Goal: Information Seeking & Learning: Find specific fact

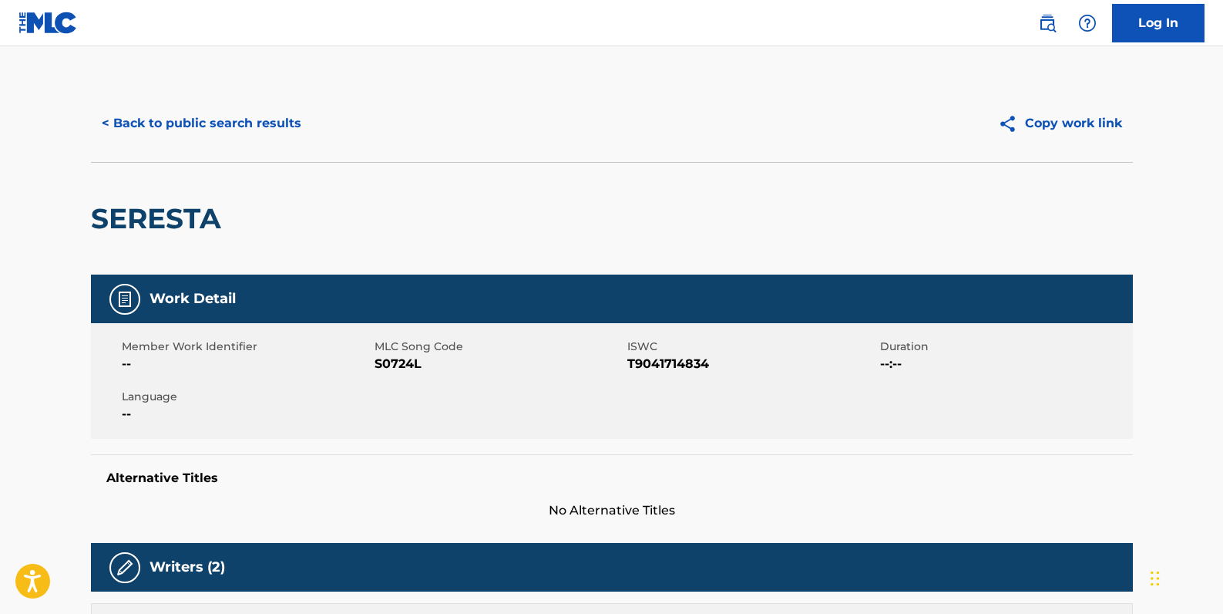
drag, startPoint x: 0, startPoint y: 0, endPoint x: 275, endPoint y: 120, distance: 300.3
click at [277, 120] on button "< Back to public search results" at bounding box center [201, 123] width 221 height 39
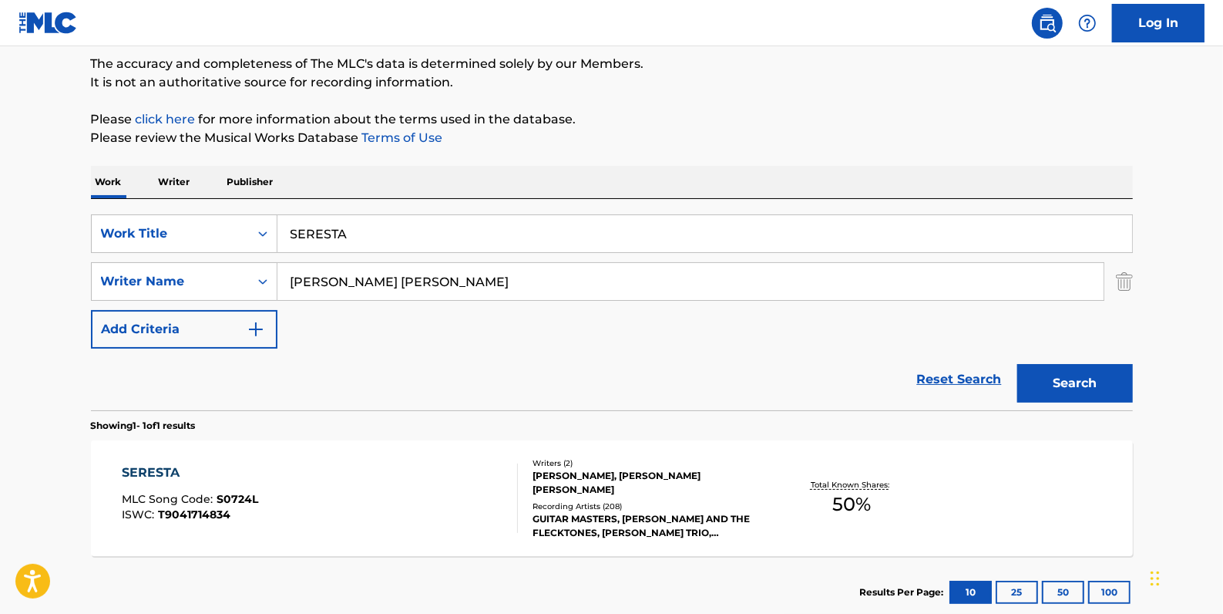
drag, startPoint x: 367, startPoint y: 235, endPoint x: 283, endPoint y: 235, distance: 84.0
click at [283, 235] on input "SERESTA" at bounding box center [705, 233] width 855 height 37
paste input "SNOWMAN"
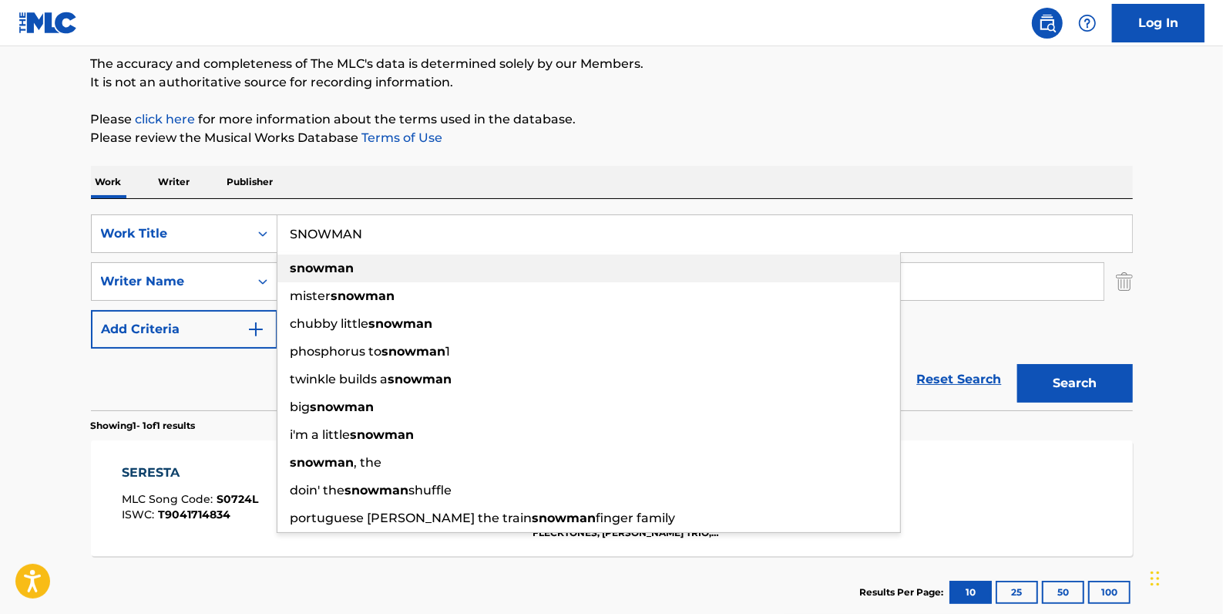
click at [360, 262] on div "snowman" at bounding box center [589, 268] width 623 height 28
type input "snowman"
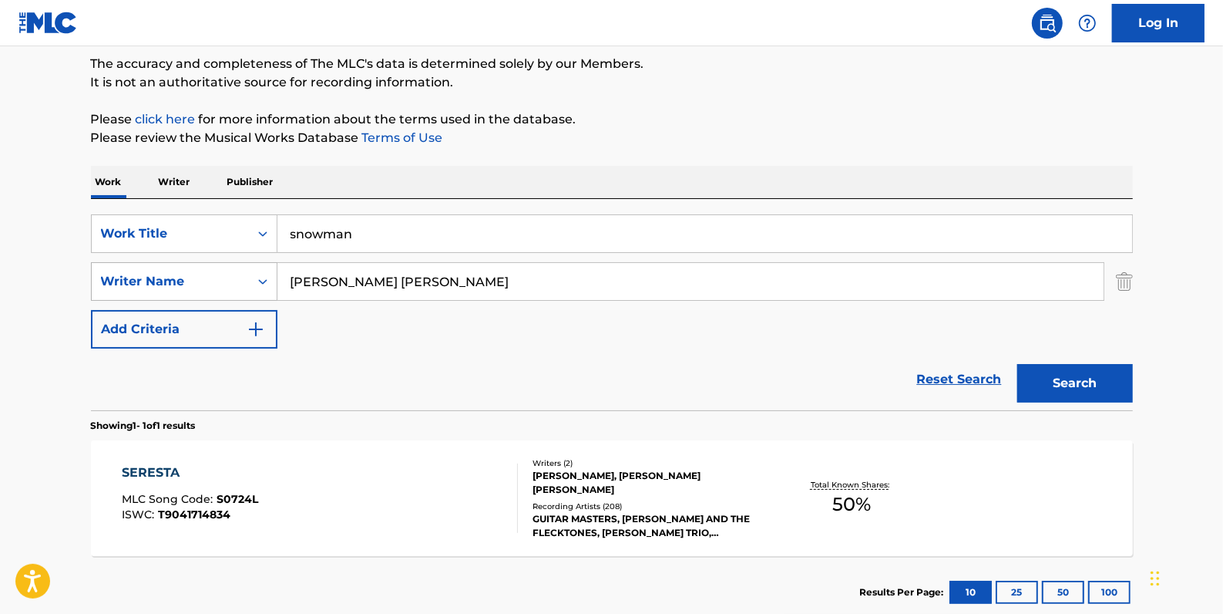
drag, startPoint x: 412, startPoint y: 281, endPoint x: 237, endPoint y: 279, distance: 175.0
click at [237, 279] on div "SearchWithCriteria273b25e1-386f-46bd-a47e-da4b5c3cc6a5 Writer Name [PERSON_NAME…" at bounding box center [612, 281] width 1042 height 39
paste input "[PERSON_NAME];"
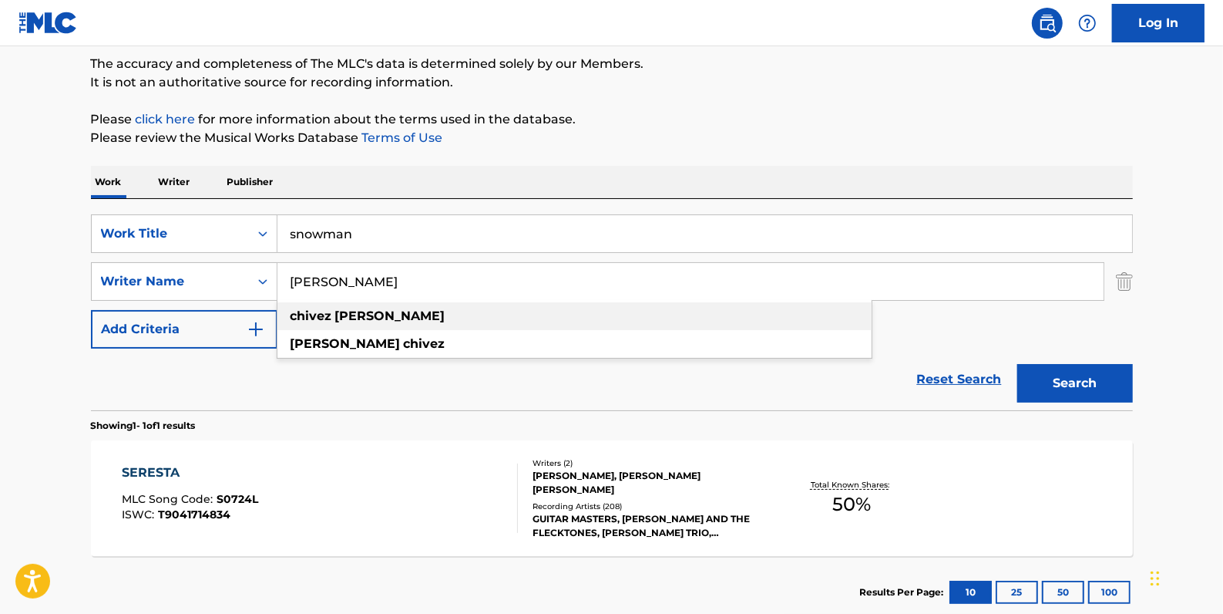
drag, startPoint x: 376, startPoint y: 312, endPoint x: 417, endPoint y: 308, distance: 41.0
click at [376, 311] on div "[PERSON_NAME]" at bounding box center [575, 316] width 594 height 28
type input "[PERSON_NAME]"
click at [1095, 382] on button "Search" at bounding box center [1076, 383] width 116 height 39
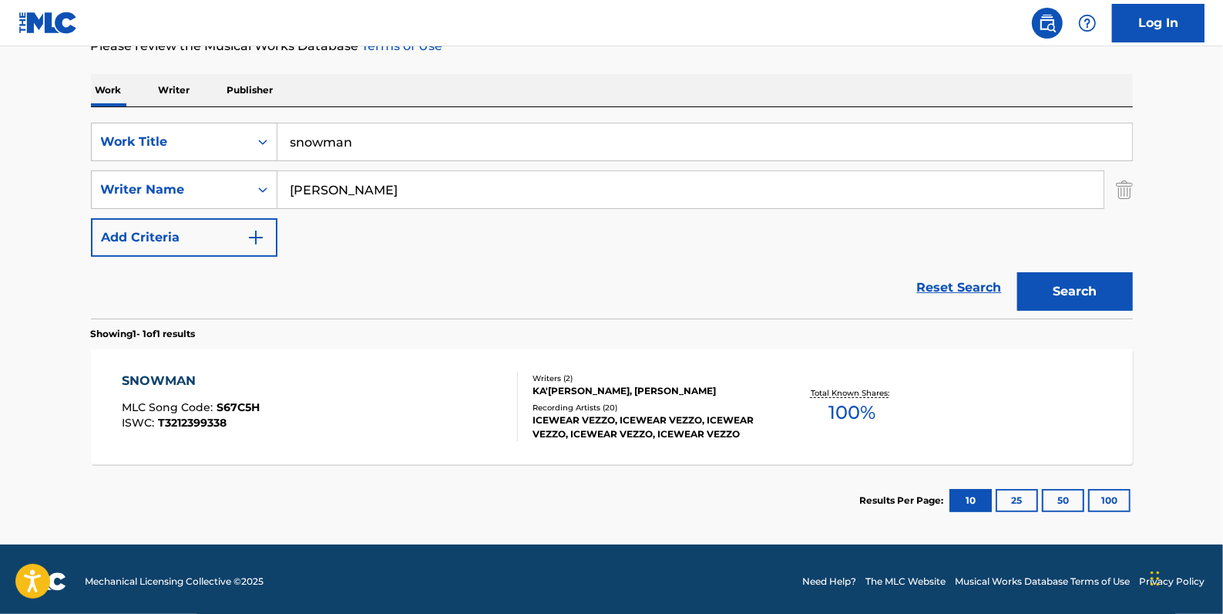
scroll to position [224, 0]
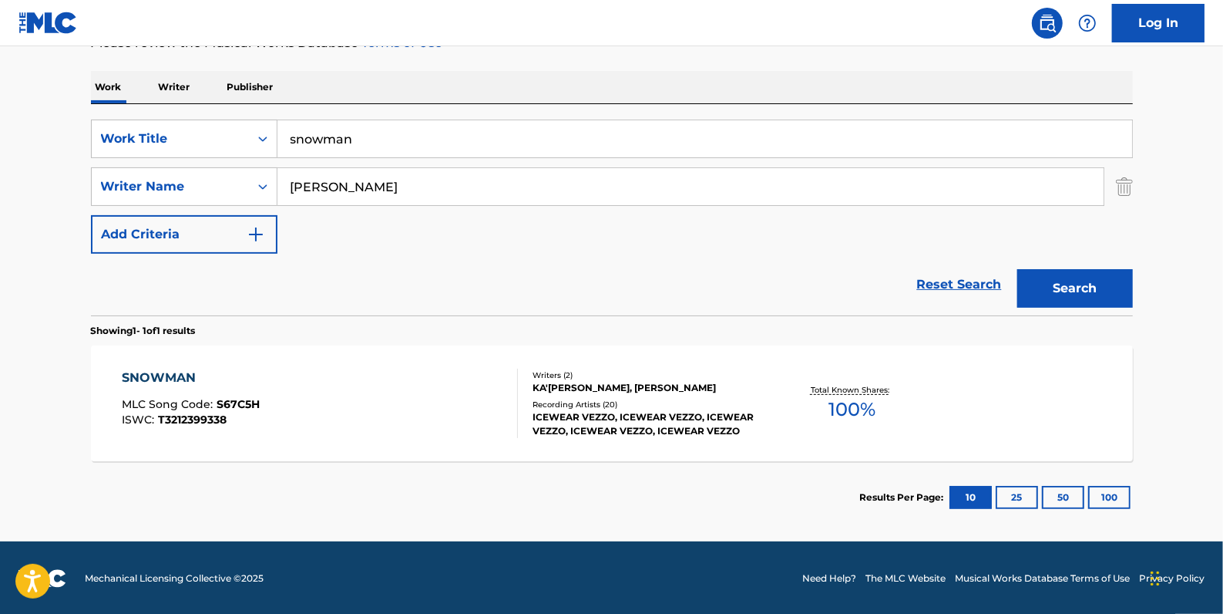
click at [410, 372] on div "SNOWMAN MLC Song Code : S67C5H ISWC : T3212399338" at bounding box center [320, 402] width 396 height 69
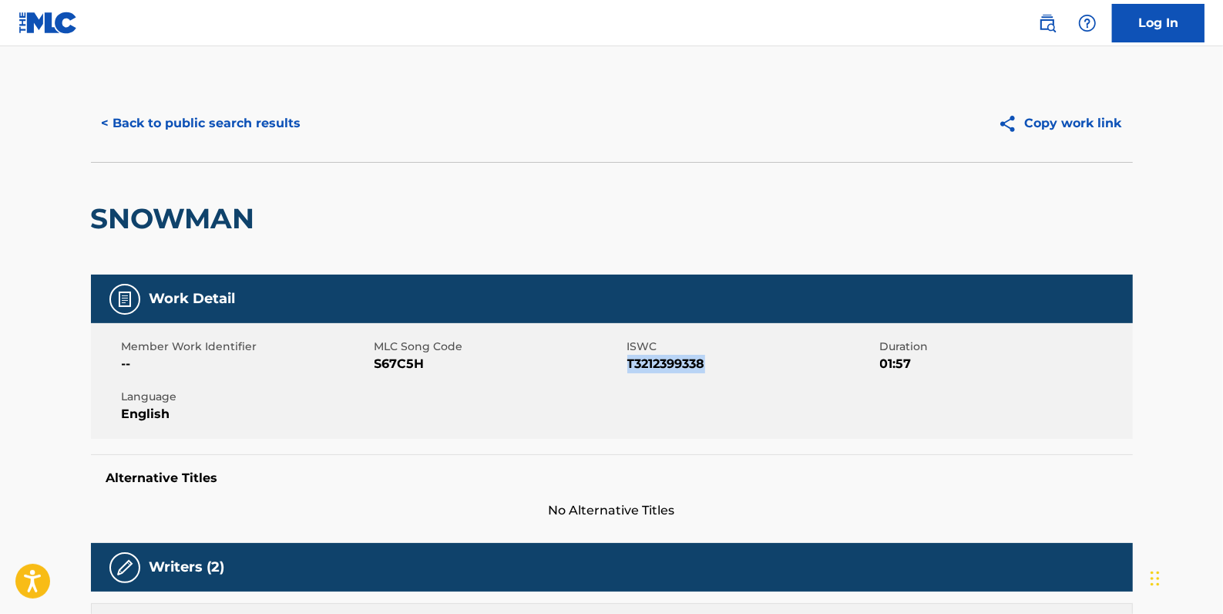
drag, startPoint x: 715, startPoint y: 362, endPoint x: 628, endPoint y: 368, distance: 86.6
click at [628, 368] on span "T3212399338" at bounding box center [751, 364] width 249 height 19
copy span "T3212399338"
click at [243, 123] on button "< Back to public search results" at bounding box center [201, 123] width 221 height 39
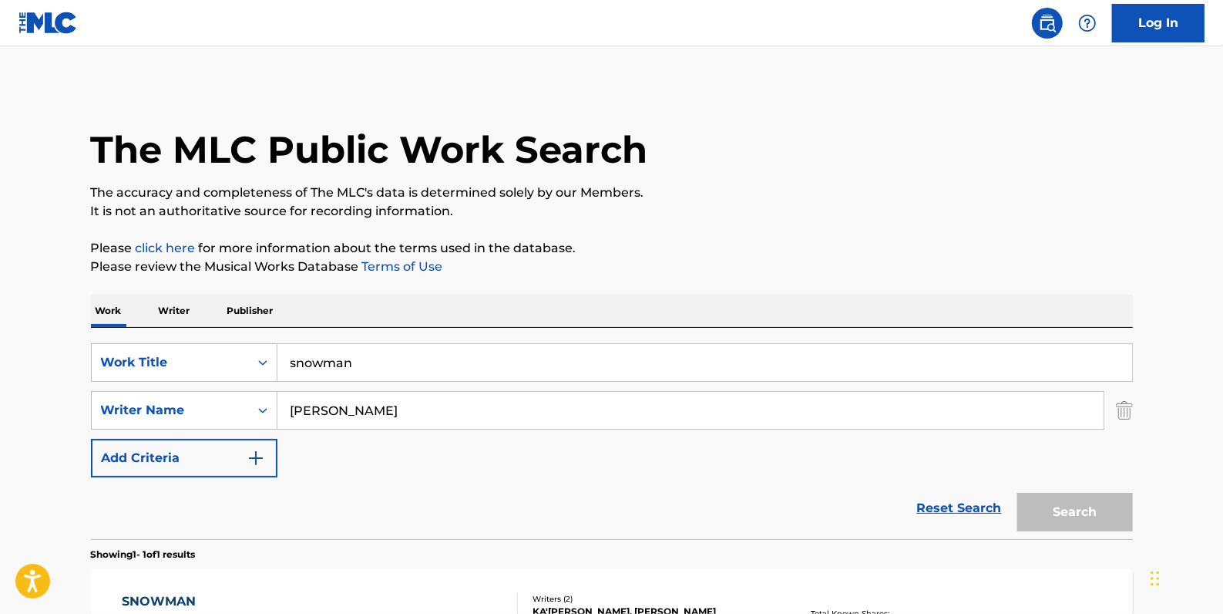
scroll to position [136, 0]
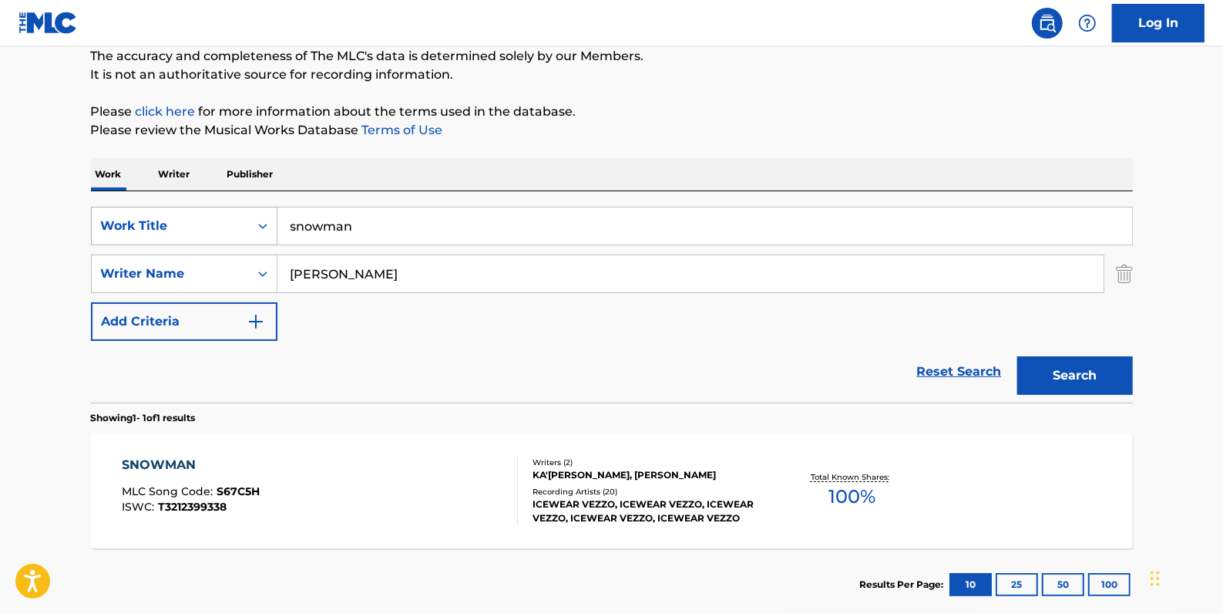
drag, startPoint x: 406, startPoint y: 227, endPoint x: 249, endPoint y: 221, distance: 157.4
click at [249, 221] on div "SearchWithCriteria84c3574c-4150-4b11-91f0-8491e5fcbdc7 Work Title snowman" at bounding box center [612, 226] width 1042 height 39
drag, startPoint x: 335, startPoint y: 229, endPoint x: 337, endPoint y: 220, distance: 9.5
paste input "LAUGH NOW"
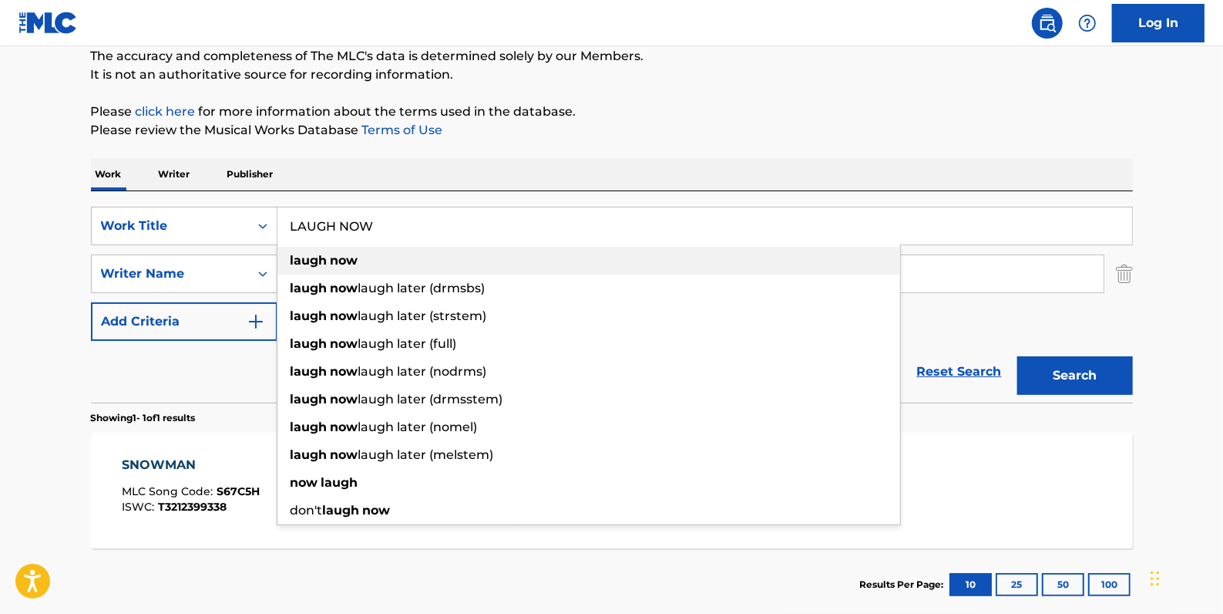
click at [453, 251] on div "laugh now" at bounding box center [589, 261] width 623 height 28
type input "laugh now"
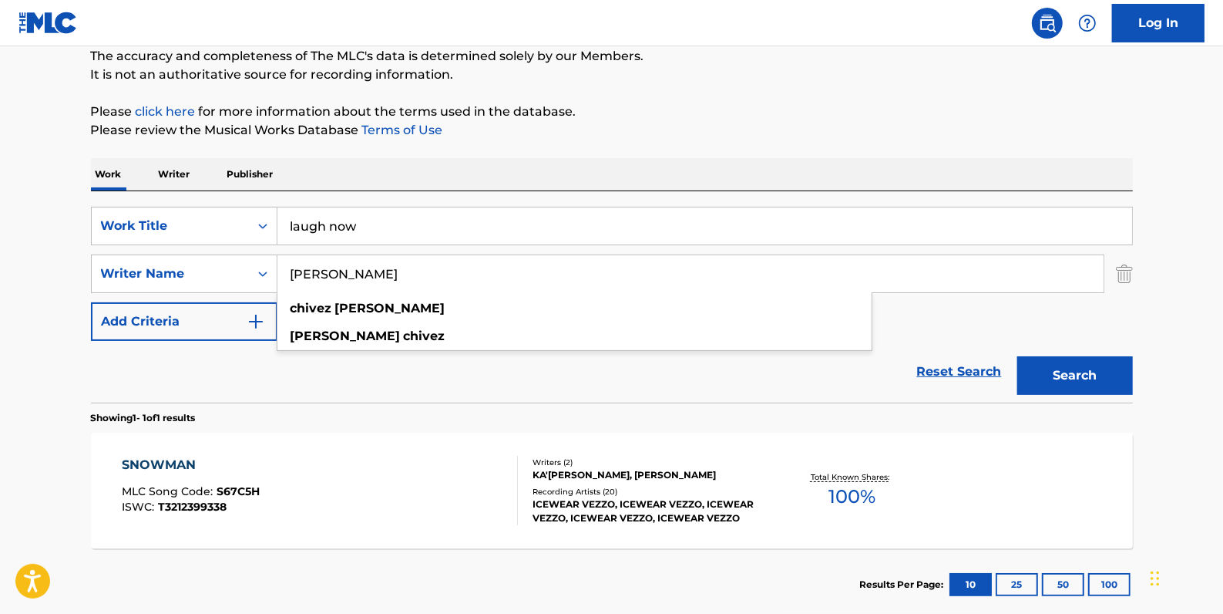
drag, startPoint x: 396, startPoint y: 280, endPoint x: 255, endPoint y: 251, distance: 143.9
click at [256, 254] on div "SearchWithCriteria273b25e1-386f-46bd-a47e-da4b5c3cc6a5 Writer Name [PERSON_NAME…" at bounding box center [612, 273] width 1042 height 39
paste input "Ka'[PERSON_NAME]"
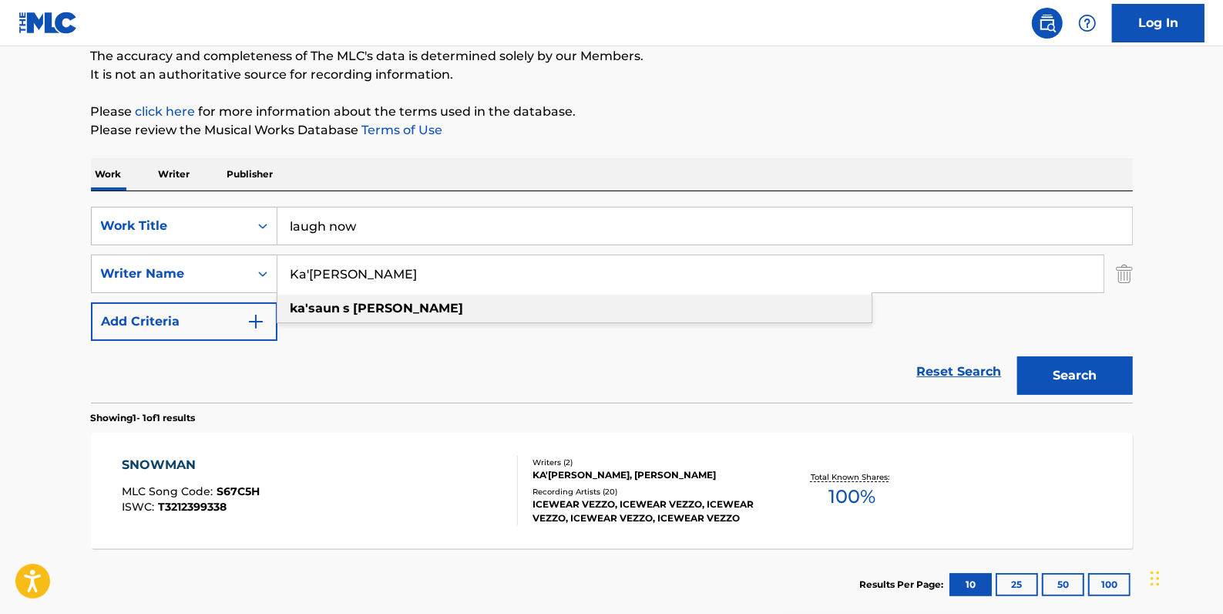
click at [354, 310] on strong "[PERSON_NAME]" at bounding box center [409, 308] width 110 height 15
type input "ka'[PERSON_NAME]"
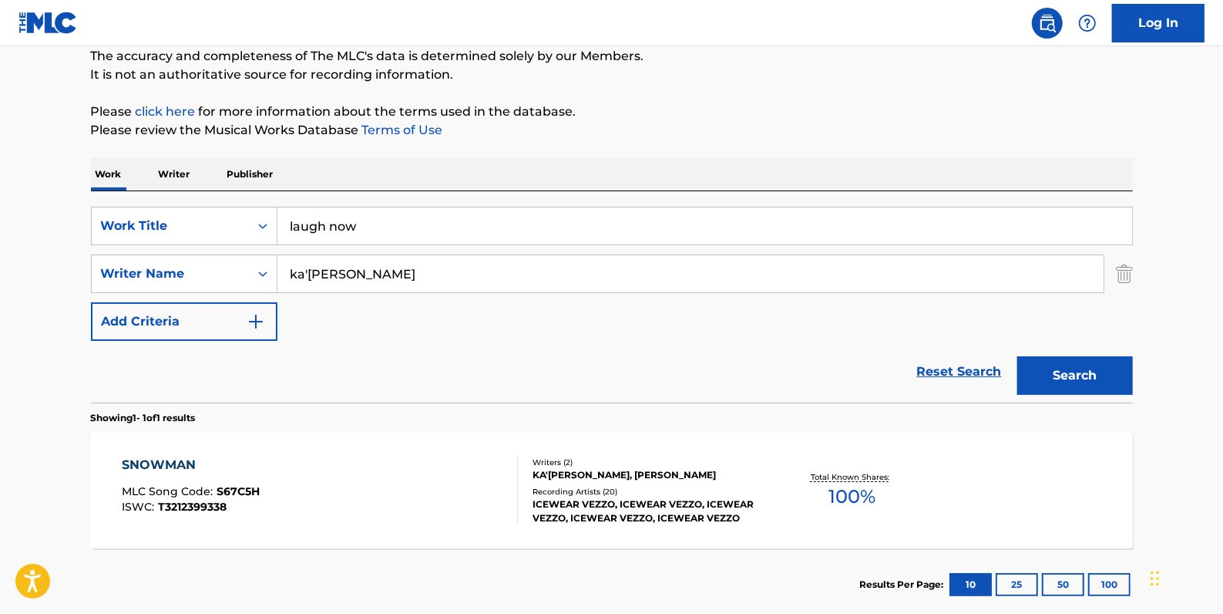
click at [1105, 369] on button "Search" at bounding box center [1076, 375] width 116 height 39
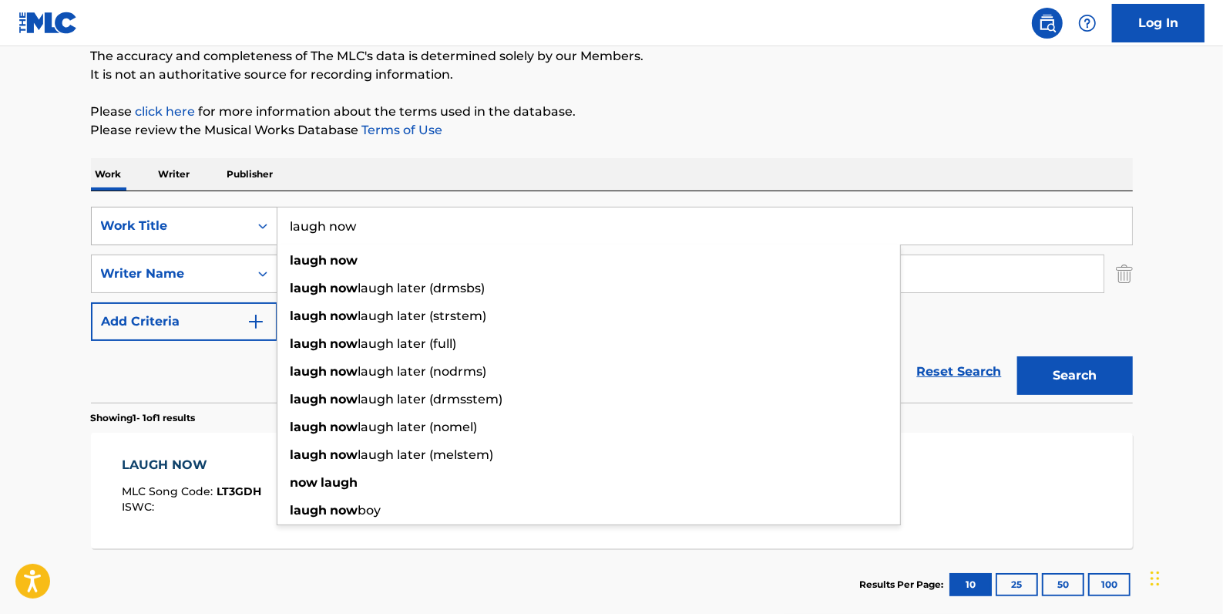
drag, startPoint x: 399, startPoint y: 232, endPoint x: 258, endPoint y: 214, distance: 142.2
click at [258, 214] on div "SearchWithCriteria84c3574c-4150-4b11-91f0-8491e5fcbdc7 Work Title laugh now lau…" at bounding box center [612, 226] width 1042 height 39
drag, startPoint x: 989, startPoint y: 318, endPoint x: 857, endPoint y: 301, distance: 132.9
click at [988, 319] on div "SearchWithCriteria84c3574c-4150-4b11-91f0-8491e5fcbdc7 Work Title laugh now lau…" at bounding box center [612, 274] width 1042 height 134
drag, startPoint x: 450, startPoint y: 227, endPoint x: 278, endPoint y: 224, distance: 171.9
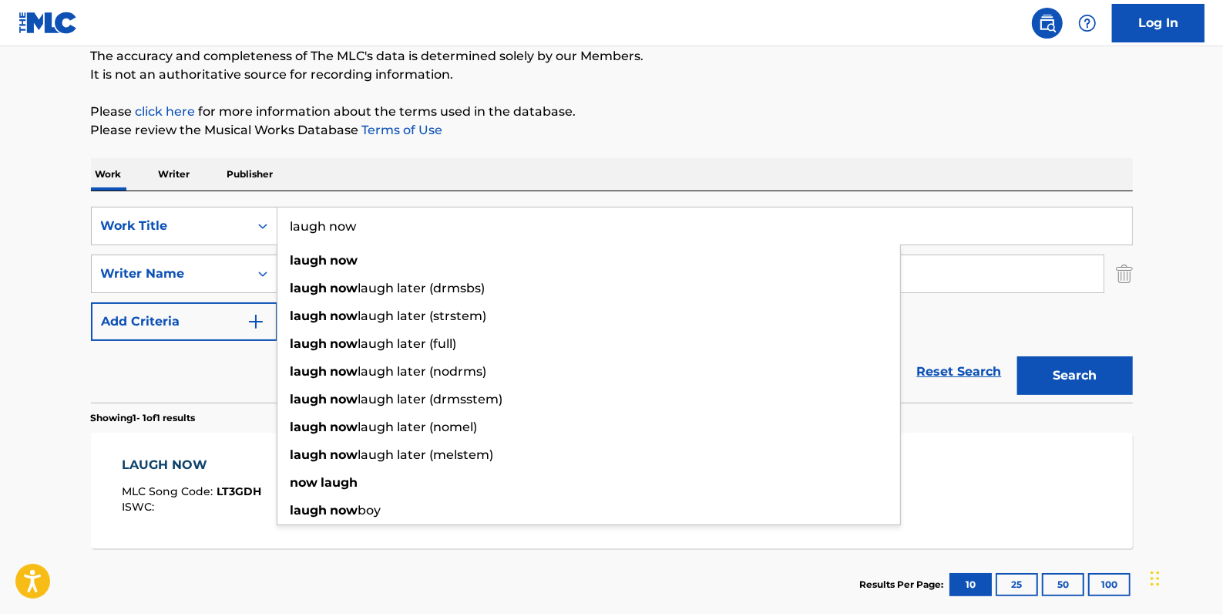
click at [278, 224] on input "laugh now" at bounding box center [705, 225] width 855 height 37
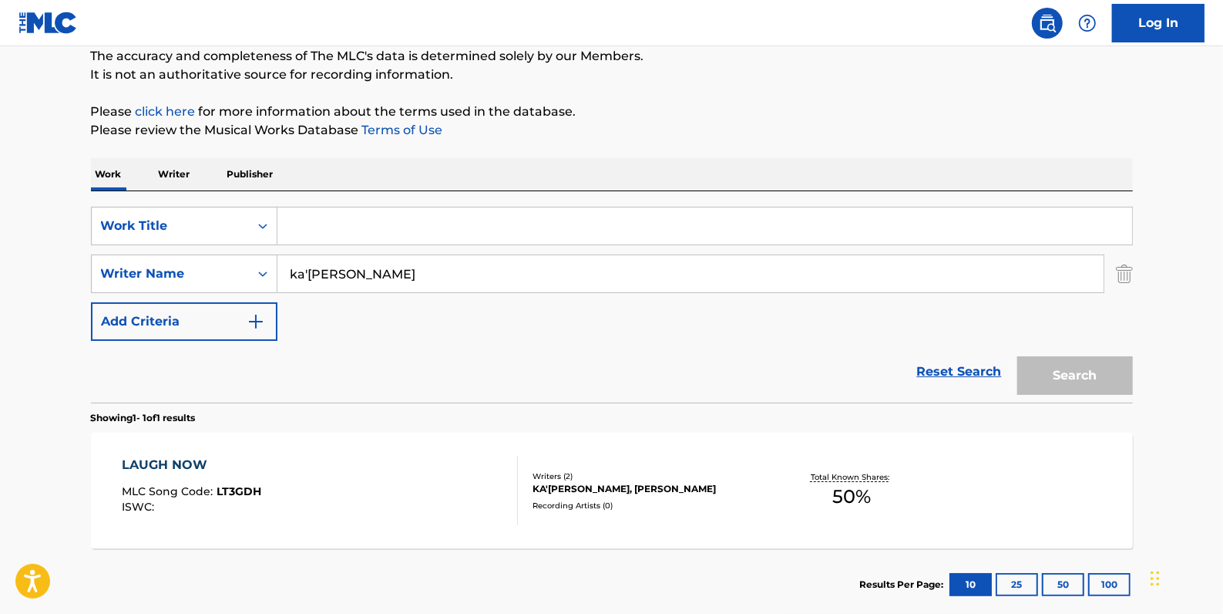
paste input "LESSON LEARNED"
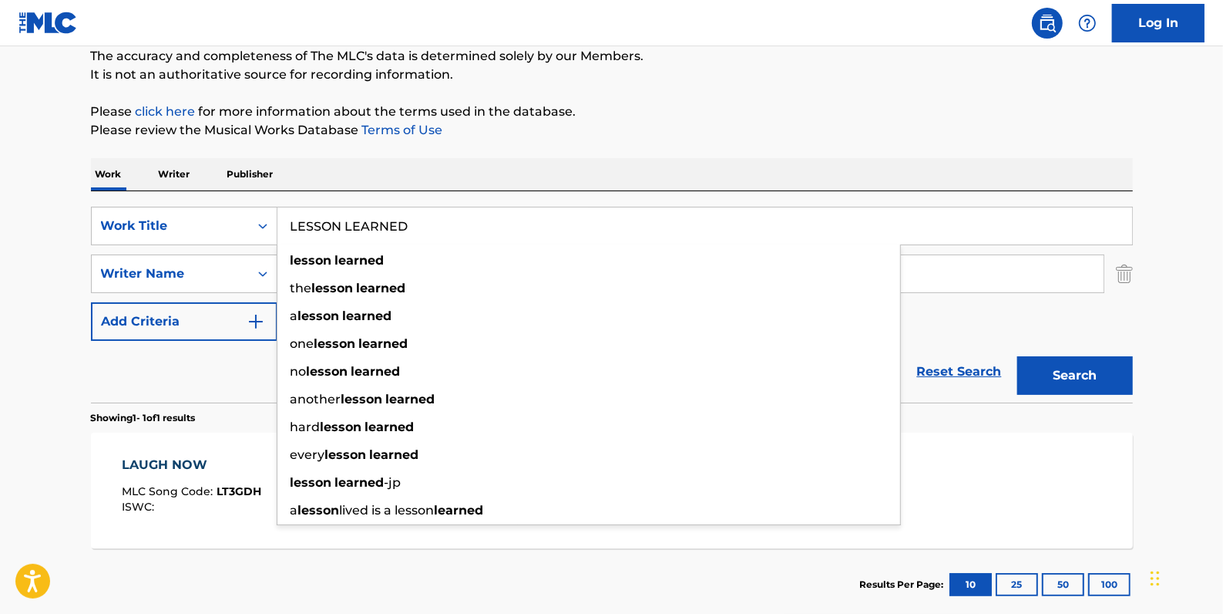
type input "LESSON LEARNED"
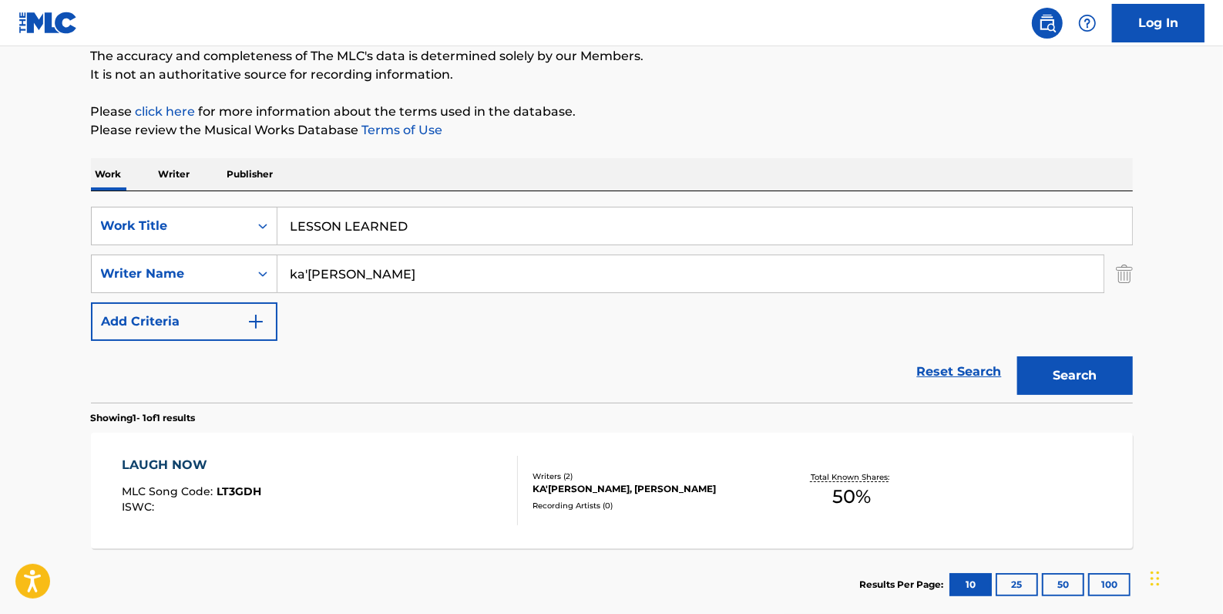
click at [1105, 372] on button "Search" at bounding box center [1076, 375] width 116 height 39
drag, startPoint x: 429, startPoint y: 224, endPoint x: 268, endPoint y: 224, distance: 160.3
click at [268, 224] on div "SearchWithCriteria84c3574c-4150-4b11-91f0-8491e5fcbdc7 Work Title LESSON LEARNED" at bounding box center [612, 226] width 1042 height 39
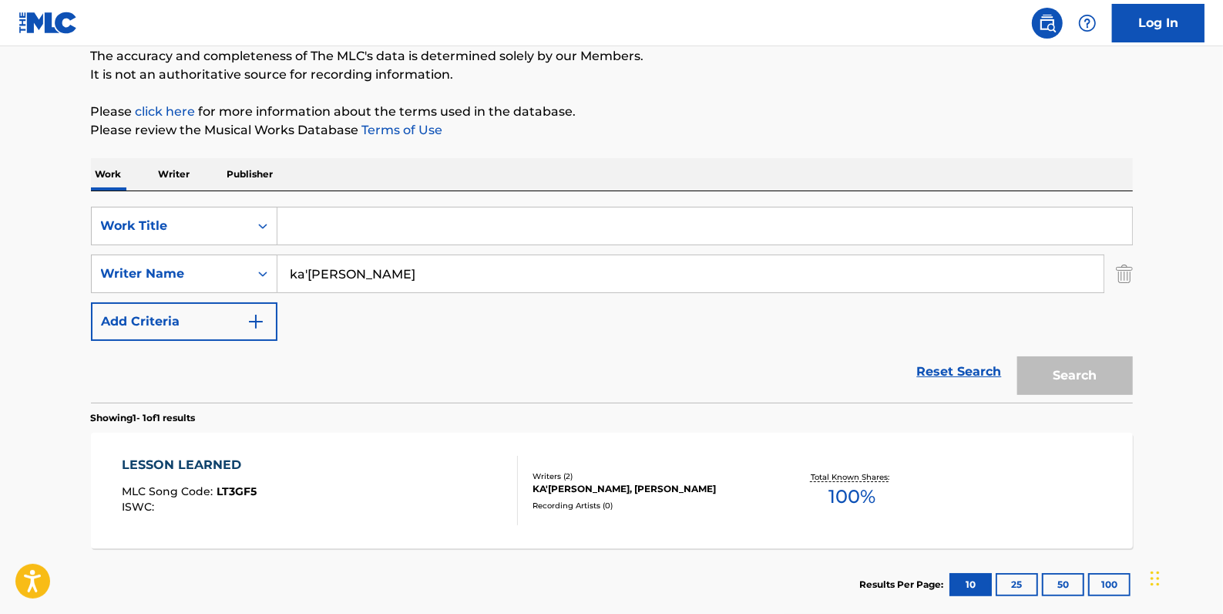
paste input "COUNT WITH ME"
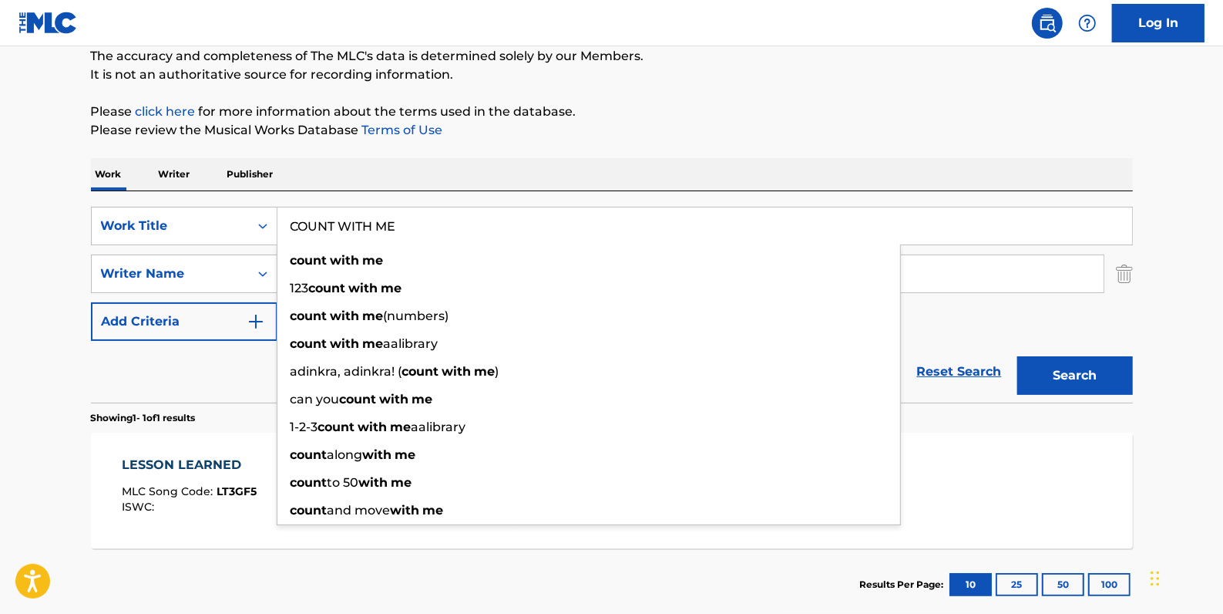
type input "COUNT WITH ME"
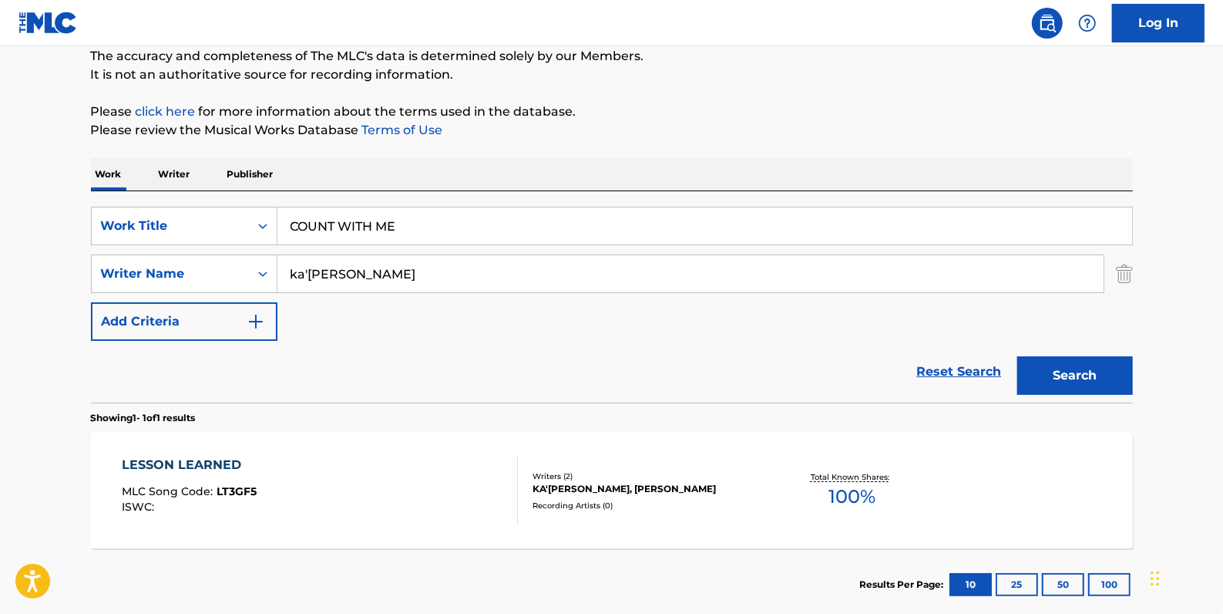
click at [1057, 372] on button "Search" at bounding box center [1076, 375] width 116 height 39
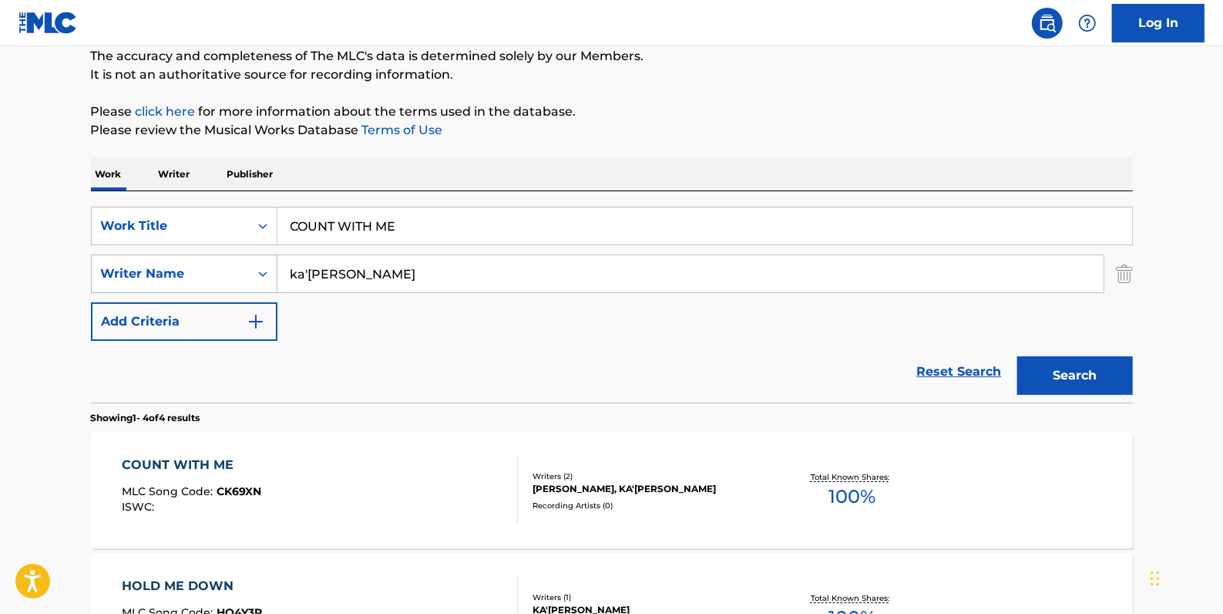
drag, startPoint x: 432, startPoint y: 271, endPoint x: 248, endPoint y: 269, distance: 183.5
click at [248, 269] on div "SearchWithCriteria273b25e1-386f-46bd-a47e-da4b5c3cc6a5 Writer Name [PERSON_NAME]" at bounding box center [612, 273] width 1042 height 39
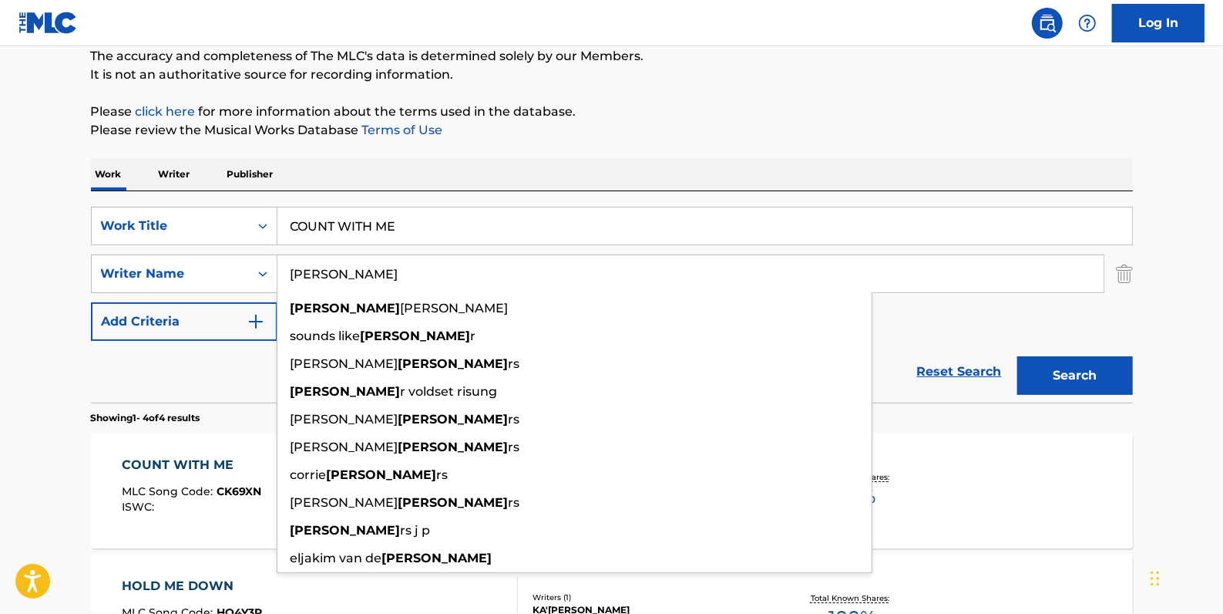
type input "[PERSON_NAME]"
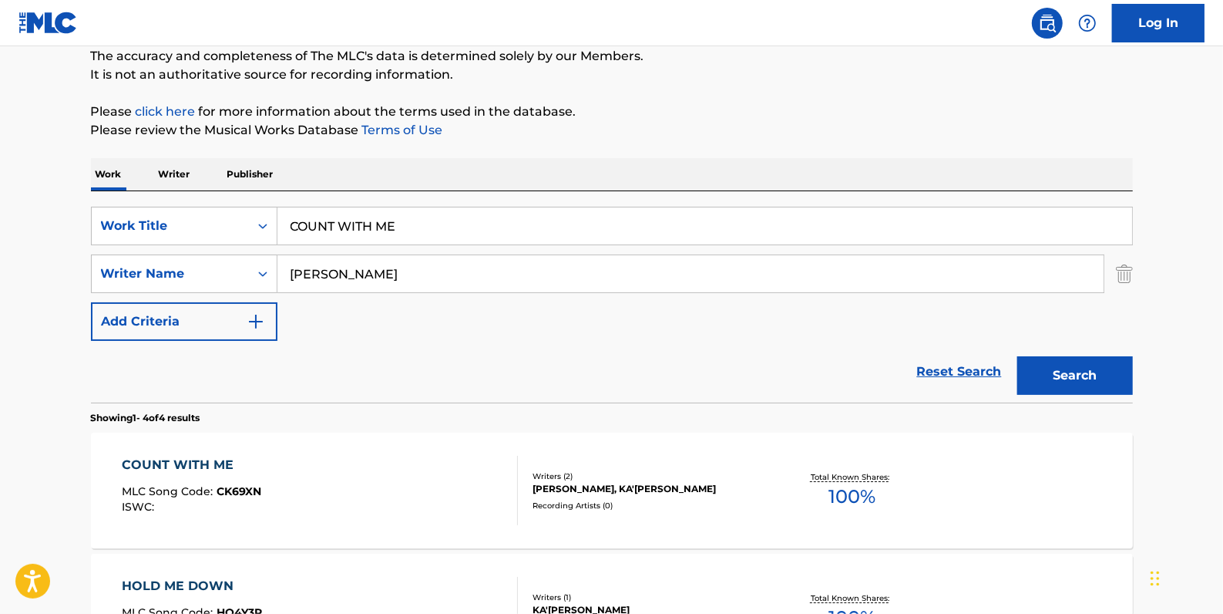
click at [1088, 369] on button "Search" at bounding box center [1076, 375] width 116 height 39
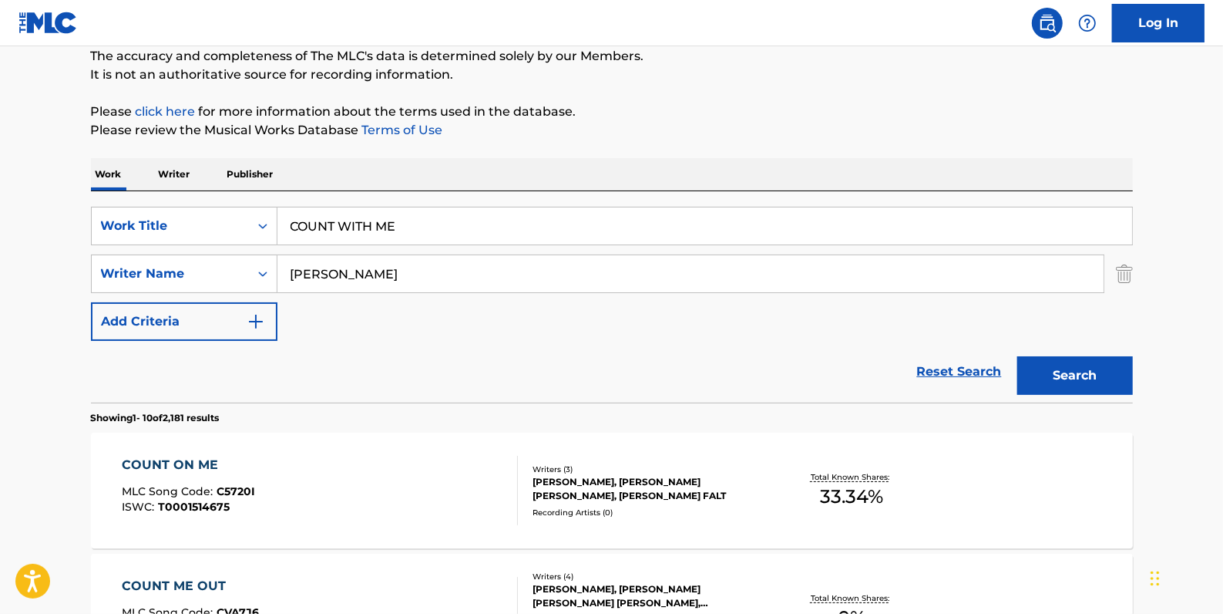
click at [1123, 271] on img "Search Form" at bounding box center [1124, 273] width 17 height 39
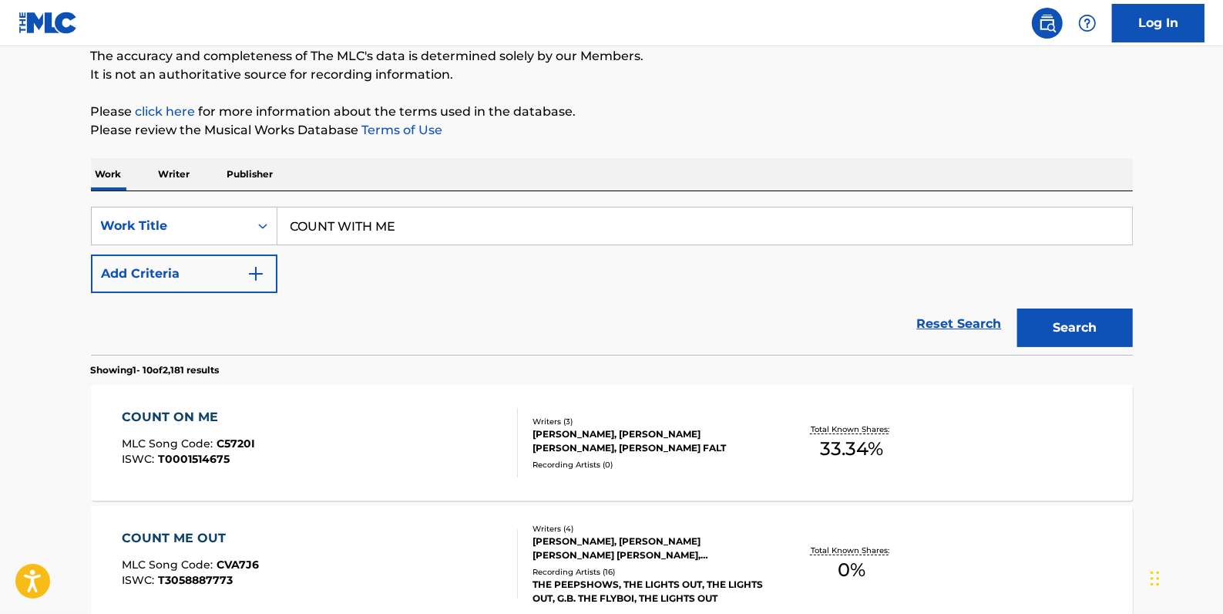
click at [1116, 321] on button "Search" at bounding box center [1076, 327] width 116 height 39
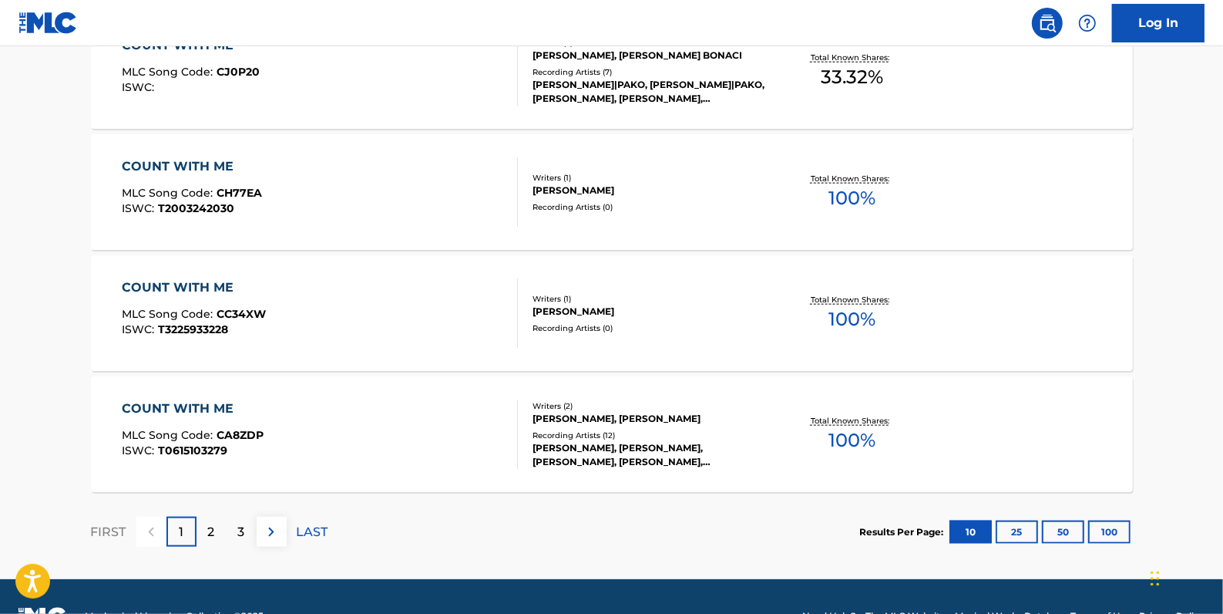
scroll to position [1257, 0]
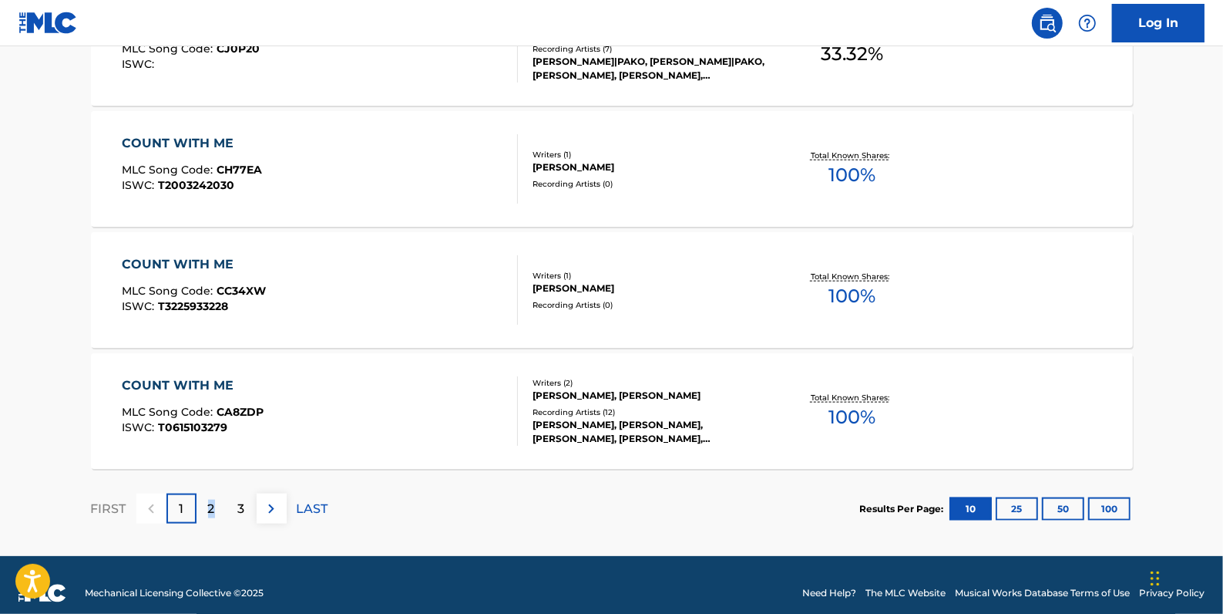
click at [209, 501] on p "2" at bounding box center [211, 509] width 7 height 19
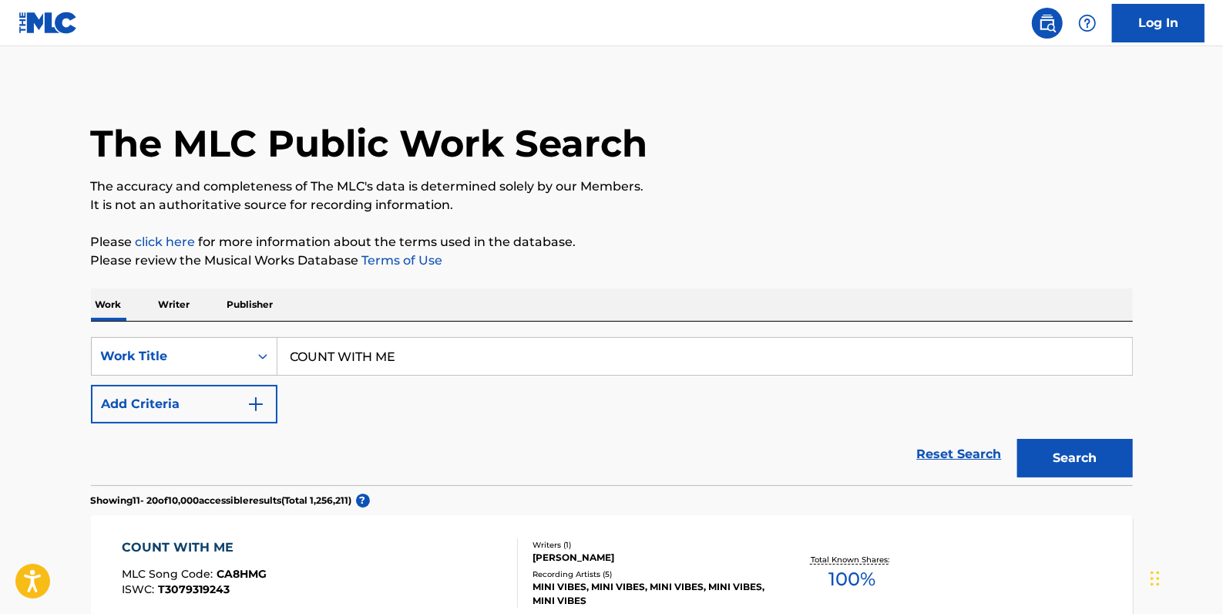
scroll to position [0, 0]
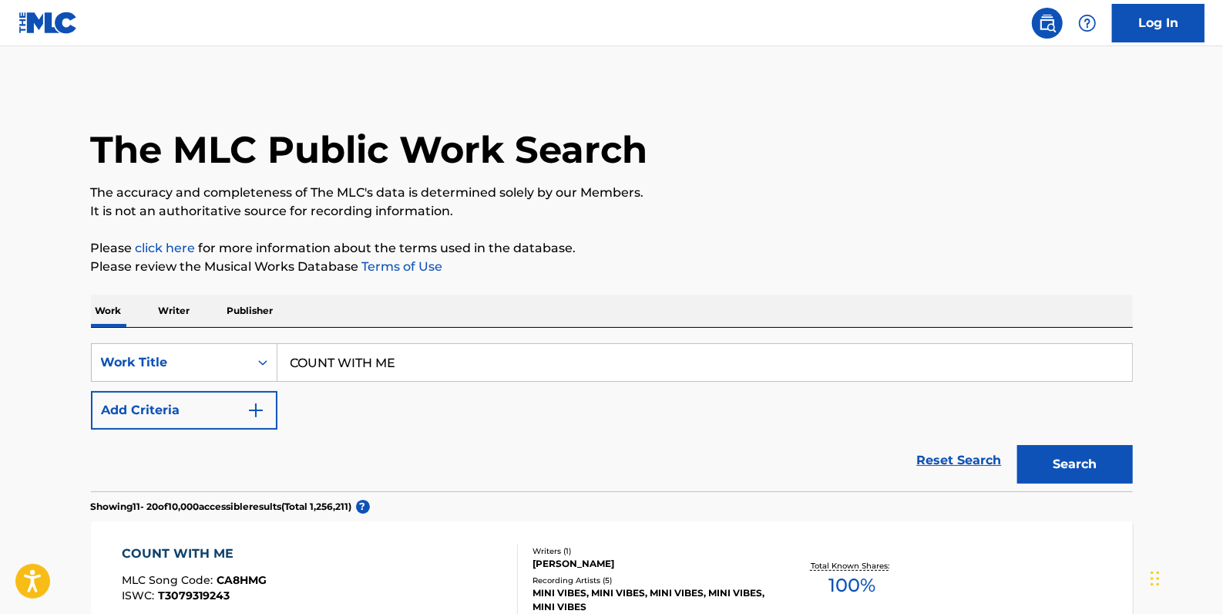
click at [187, 402] on button "Add Criteria" at bounding box center [184, 410] width 187 height 39
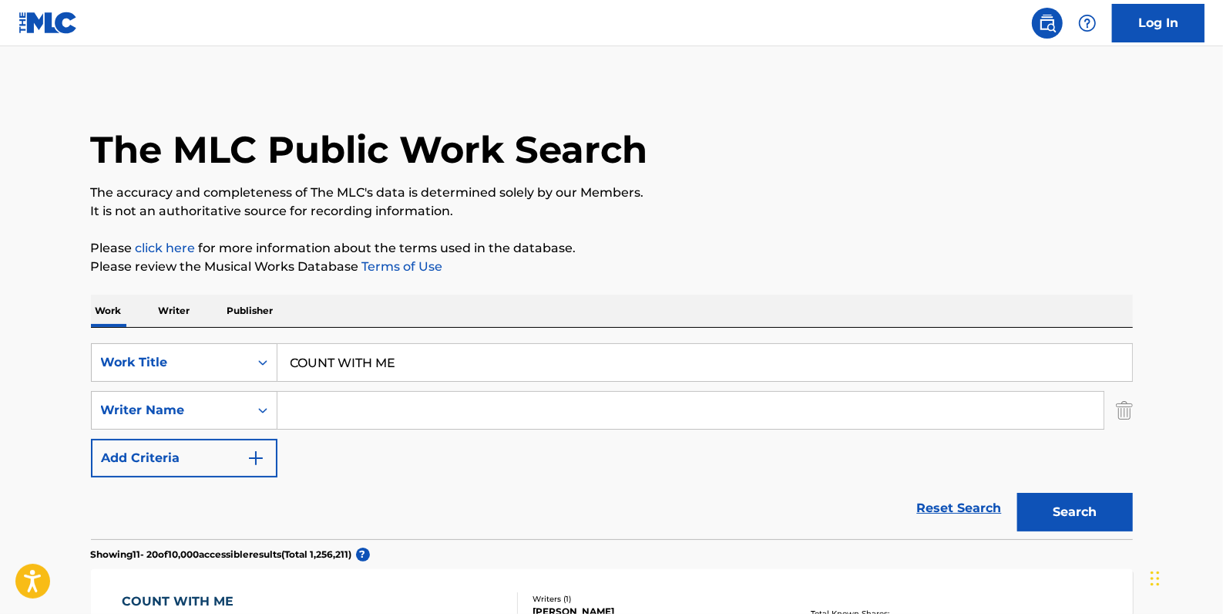
click at [314, 404] on input "Search Form" at bounding box center [691, 410] width 826 height 37
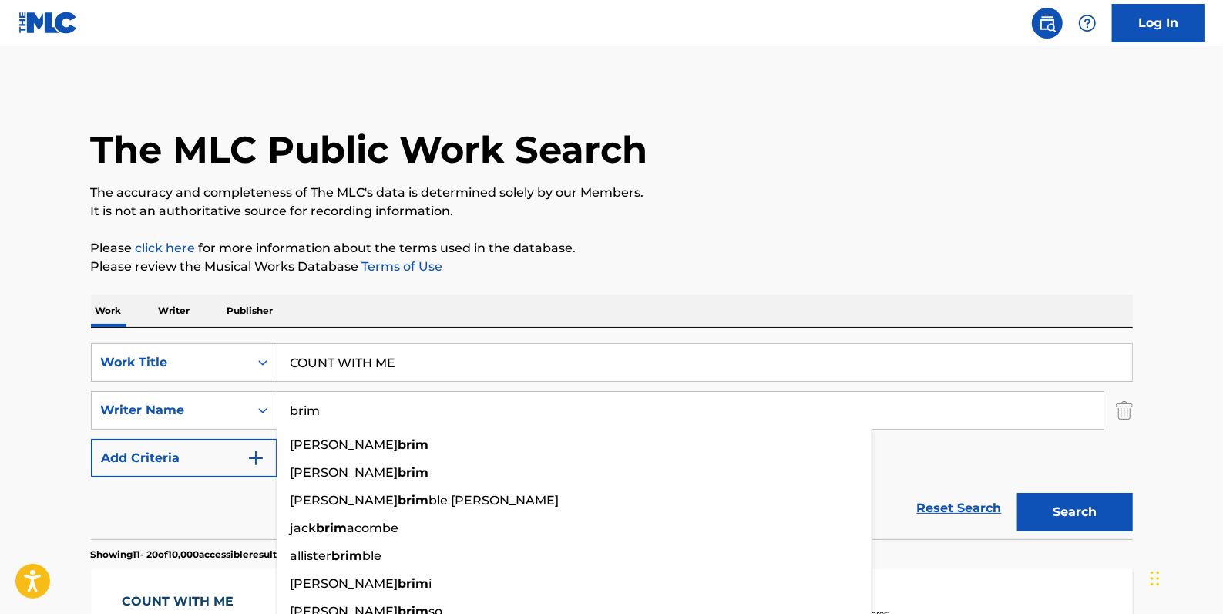
type input "brim"
click at [1072, 503] on button "Search" at bounding box center [1076, 512] width 116 height 39
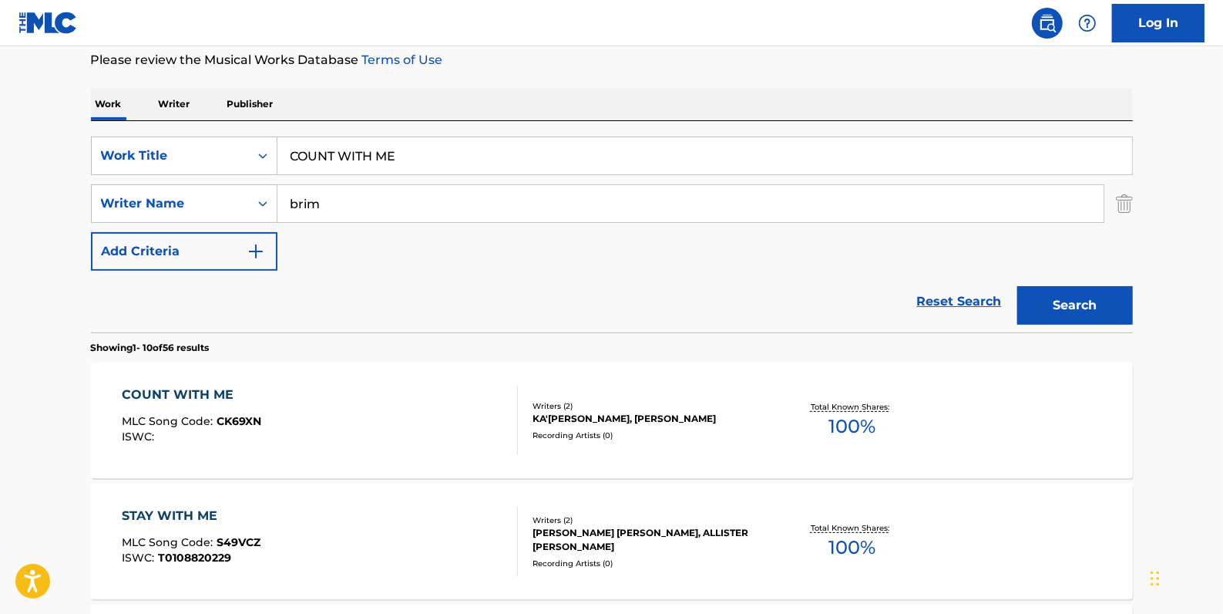
scroll to position [210, 0]
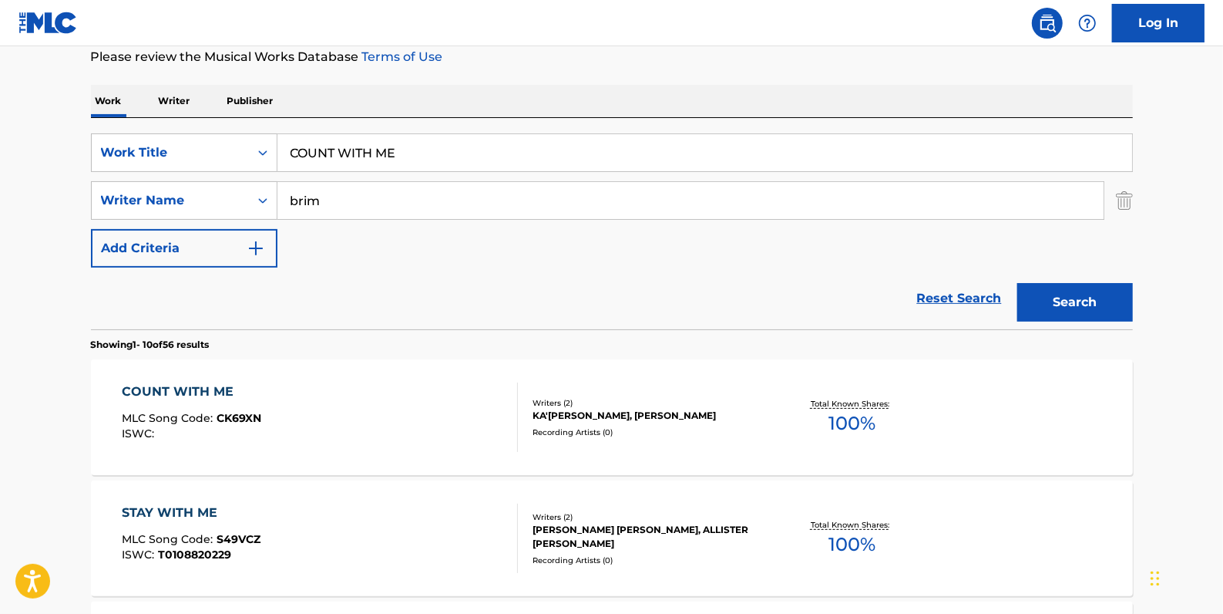
drag, startPoint x: 947, startPoint y: 293, endPoint x: 640, endPoint y: 335, distance: 309.6
click at [947, 293] on link "Reset Search" at bounding box center [960, 298] width 100 height 34
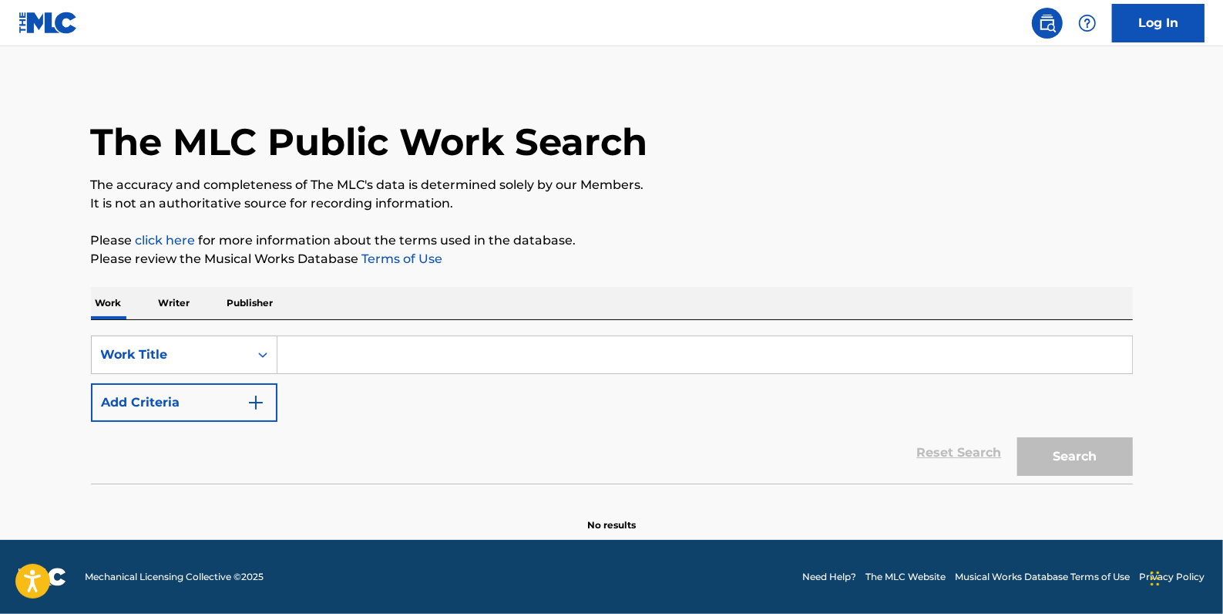
scroll to position [0, 0]
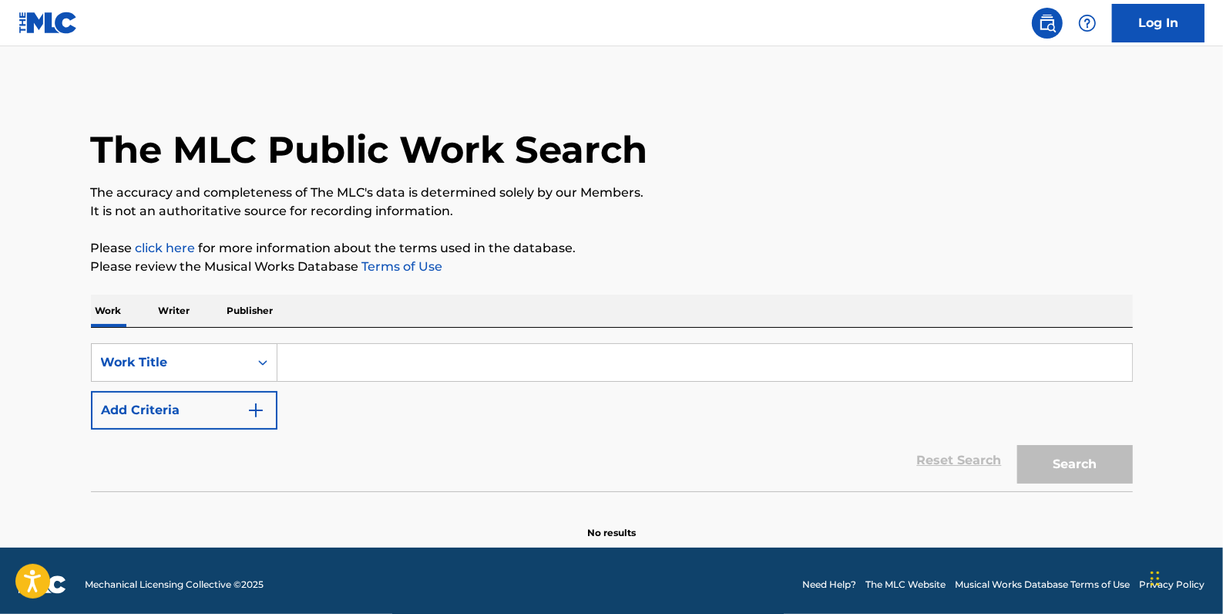
paste input "SAY GOODBYE"
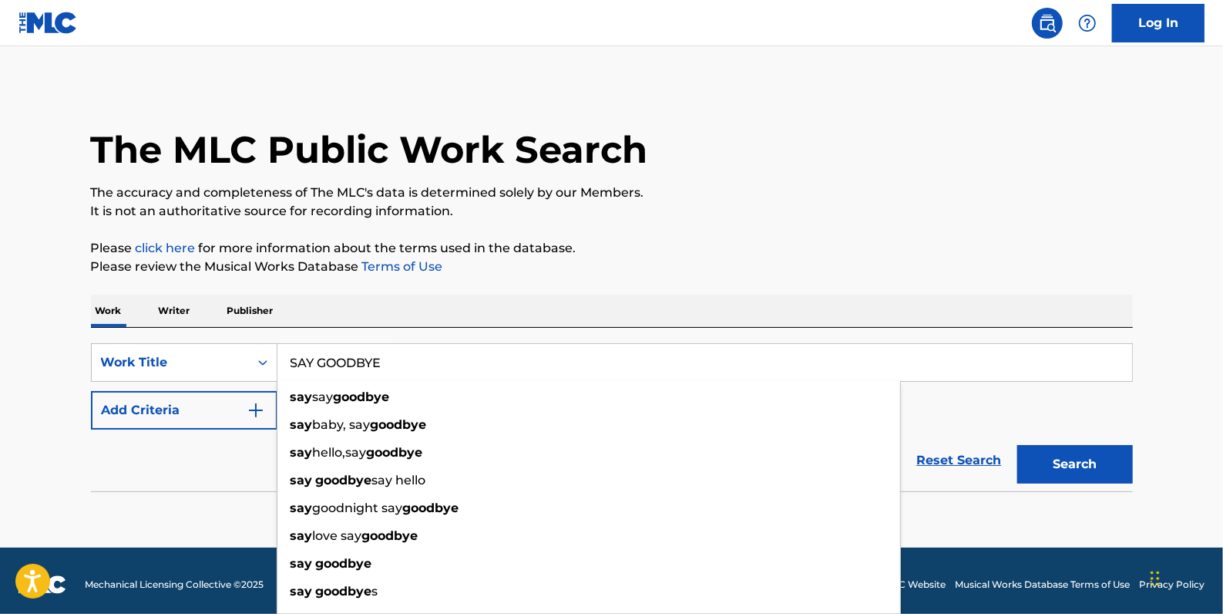
type input "SAY GOODBYE"
click at [214, 410] on button "Add Criteria" at bounding box center [184, 410] width 187 height 39
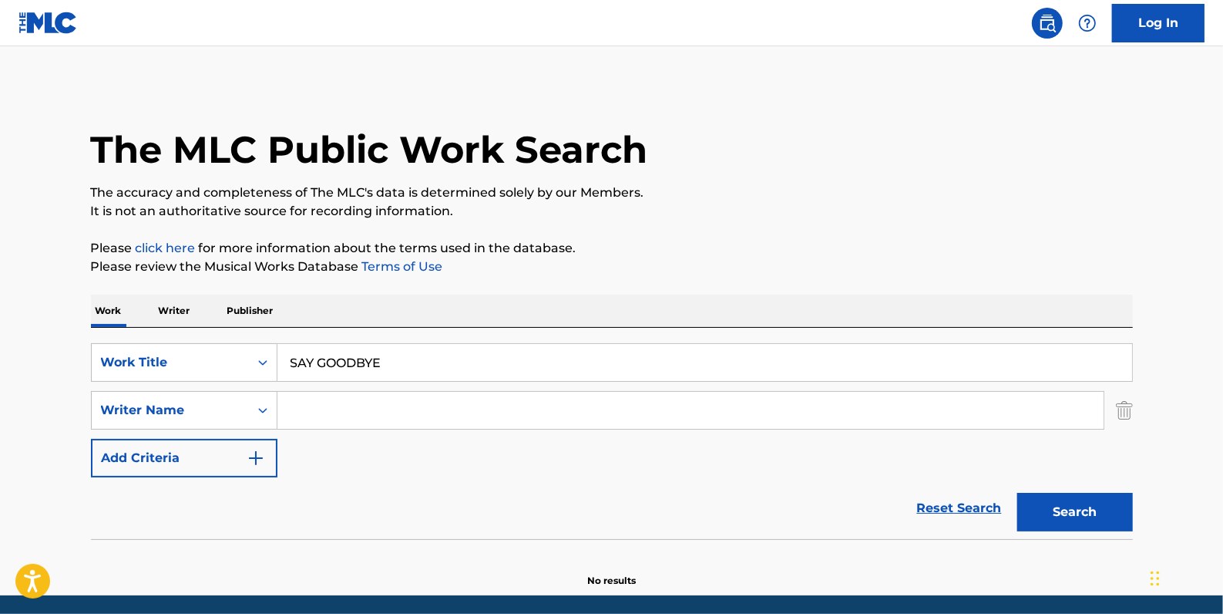
click at [332, 410] on input "Search Form" at bounding box center [691, 410] width 826 height 37
paste input "[PERSON_NAME]"
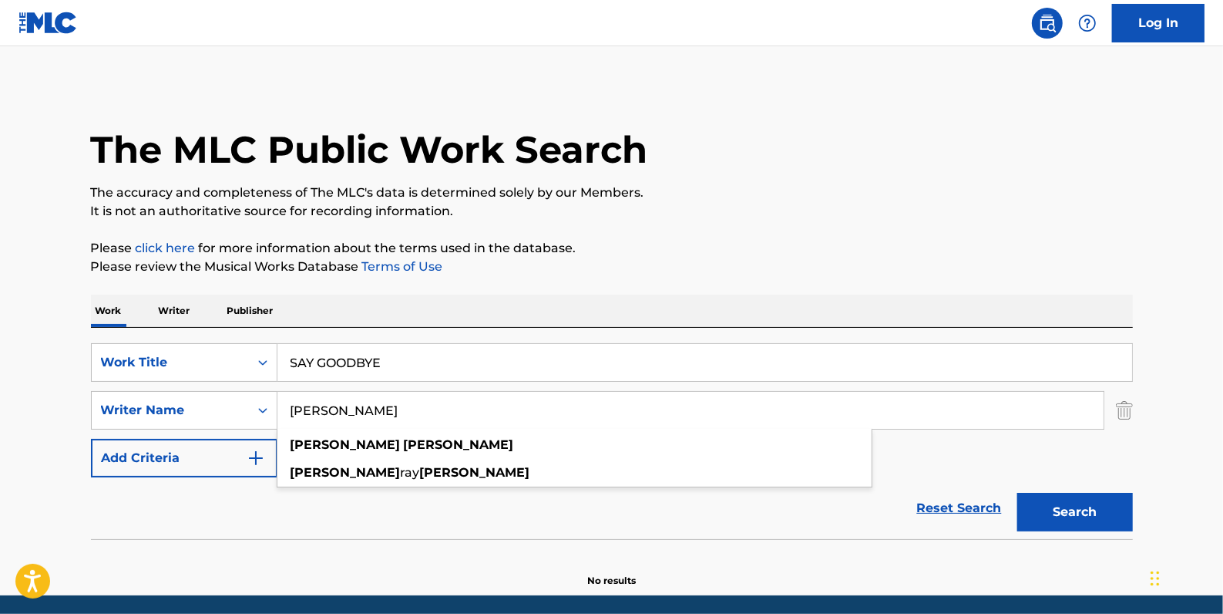
type input "[PERSON_NAME]"
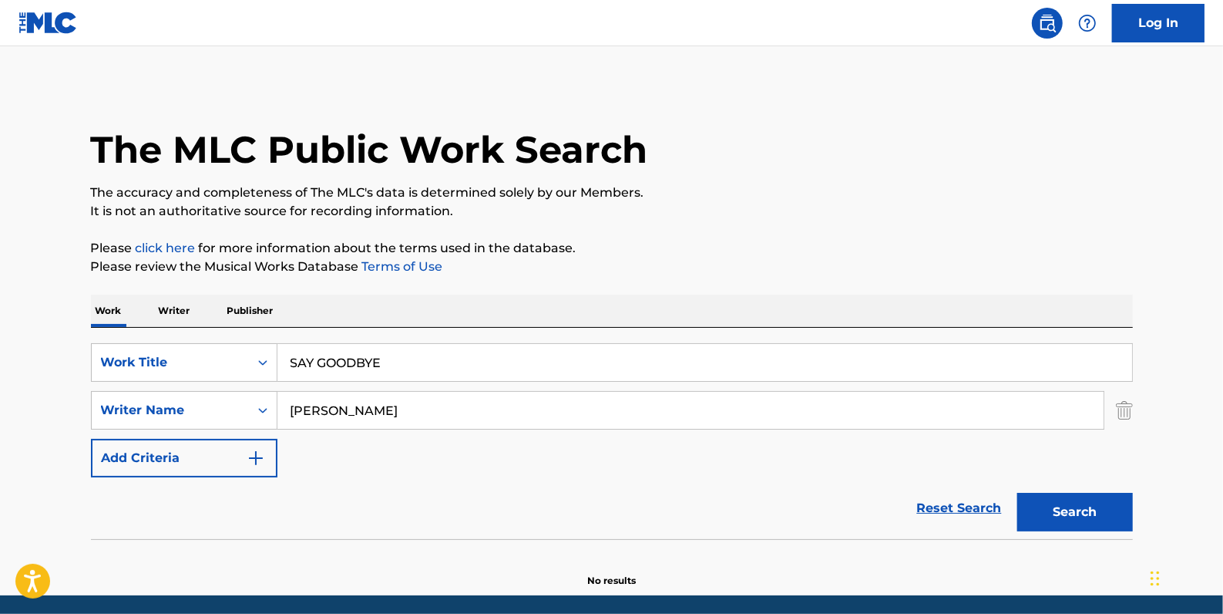
click at [1056, 512] on button "Search" at bounding box center [1076, 512] width 116 height 39
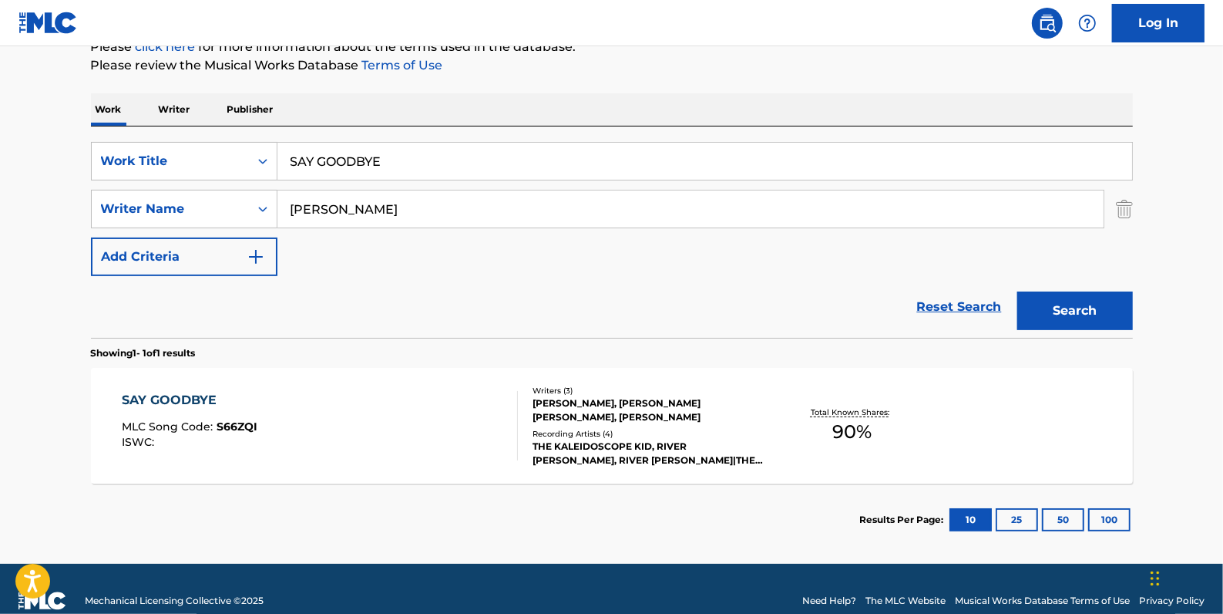
scroll to position [210, 0]
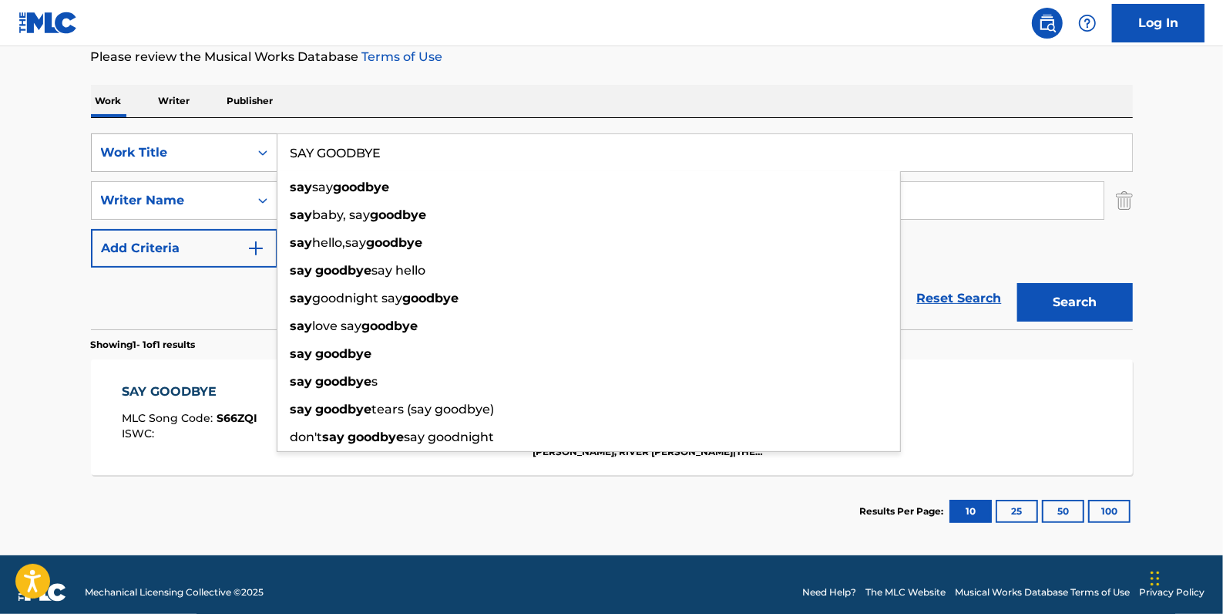
drag, startPoint x: 418, startPoint y: 162, endPoint x: 244, endPoint y: 151, distance: 174.6
click at [244, 151] on div "SearchWithCriteria84c3574c-4150-4b11-91f0-8491e5fcbdc7 Work Title SAY GOODBYE s…" at bounding box center [612, 152] width 1042 height 39
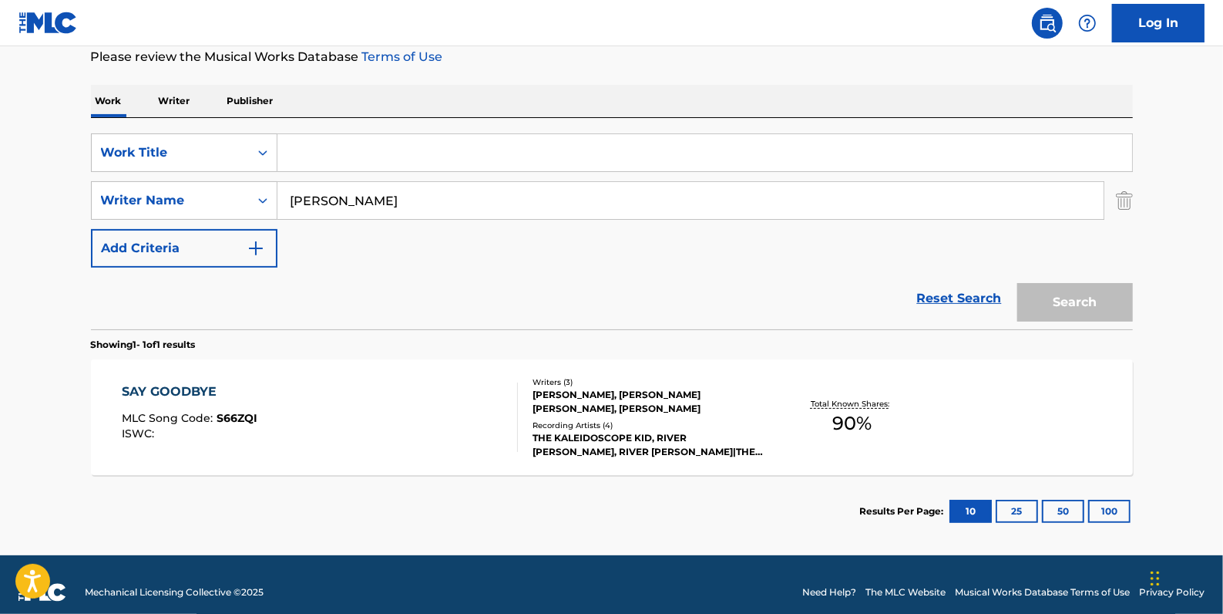
paste input "SLOW DRIVE"
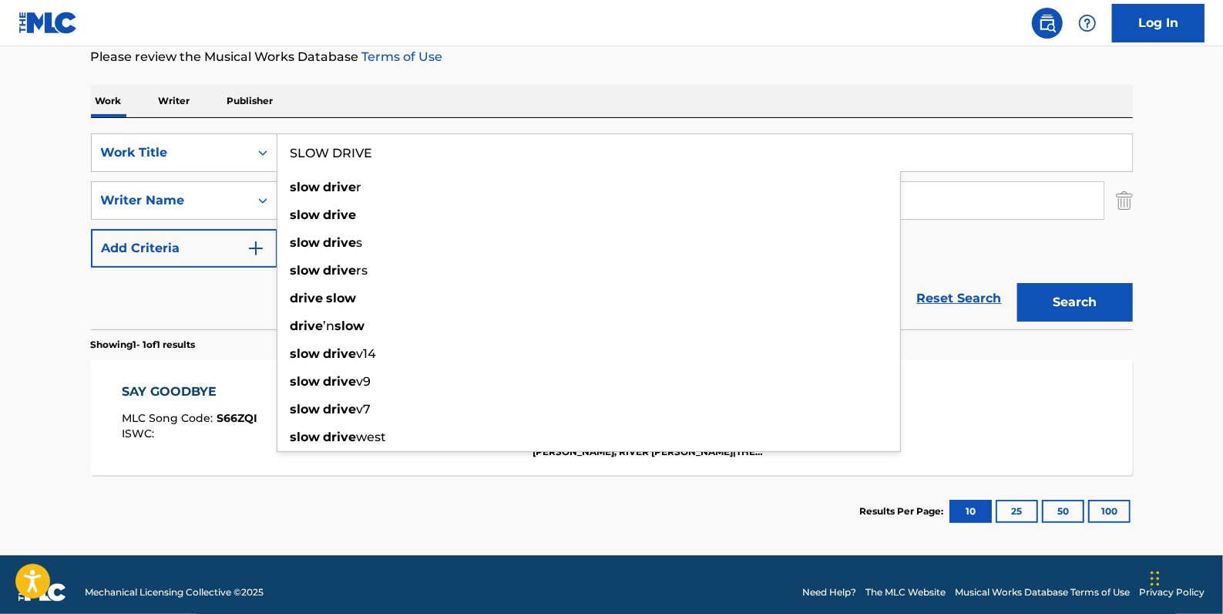
type input "SLOW DRIVE"
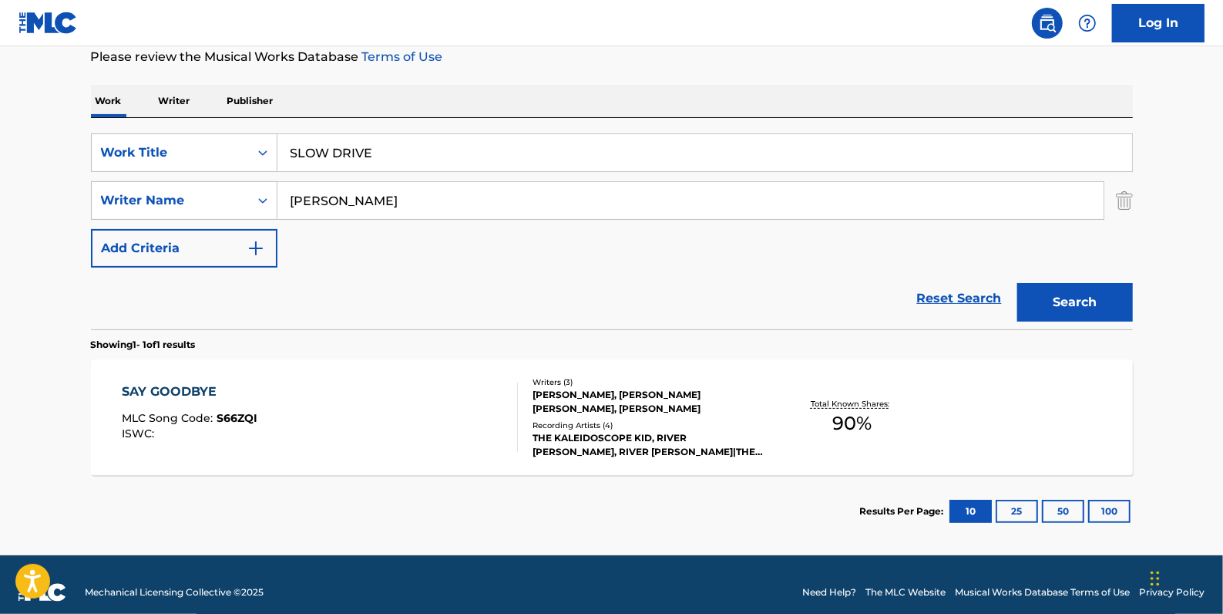
click at [1054, 296] on button "Search" at bounding box center [1076, 302] width 116 height 39
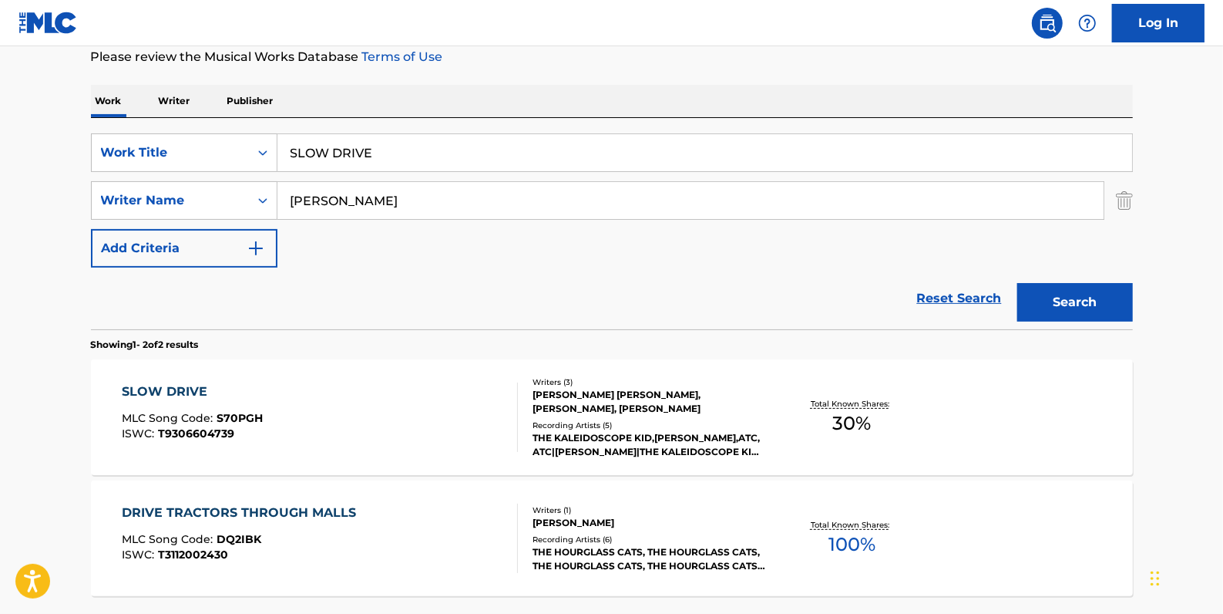
click at [943, 297] on link "Reset Search" at bounding box center [960, 298] width 100 height 34
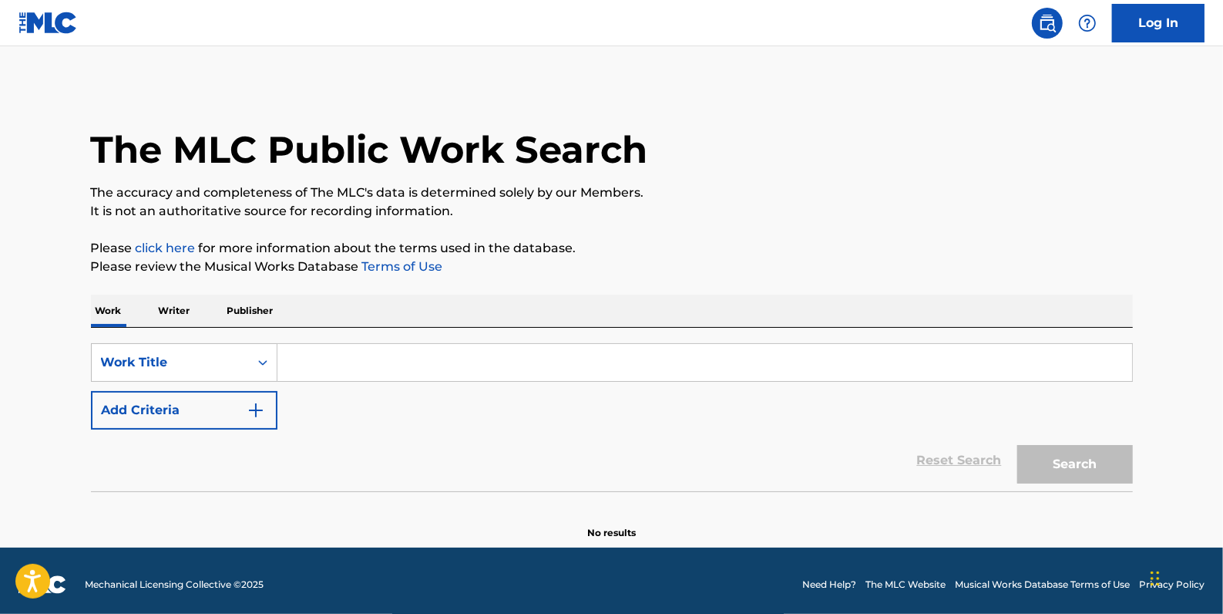
paste input "MALONA"
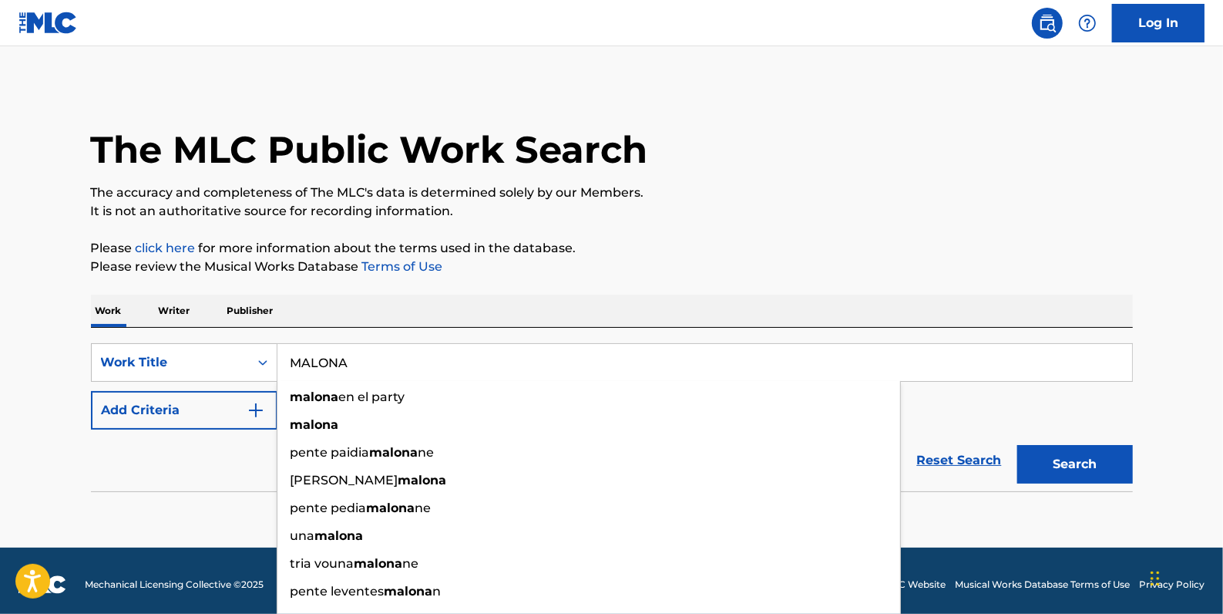
type input "MALONA"
click at [204, 407] on button "Add Criteria" at bounding box center [184, 410] width 187 height 39
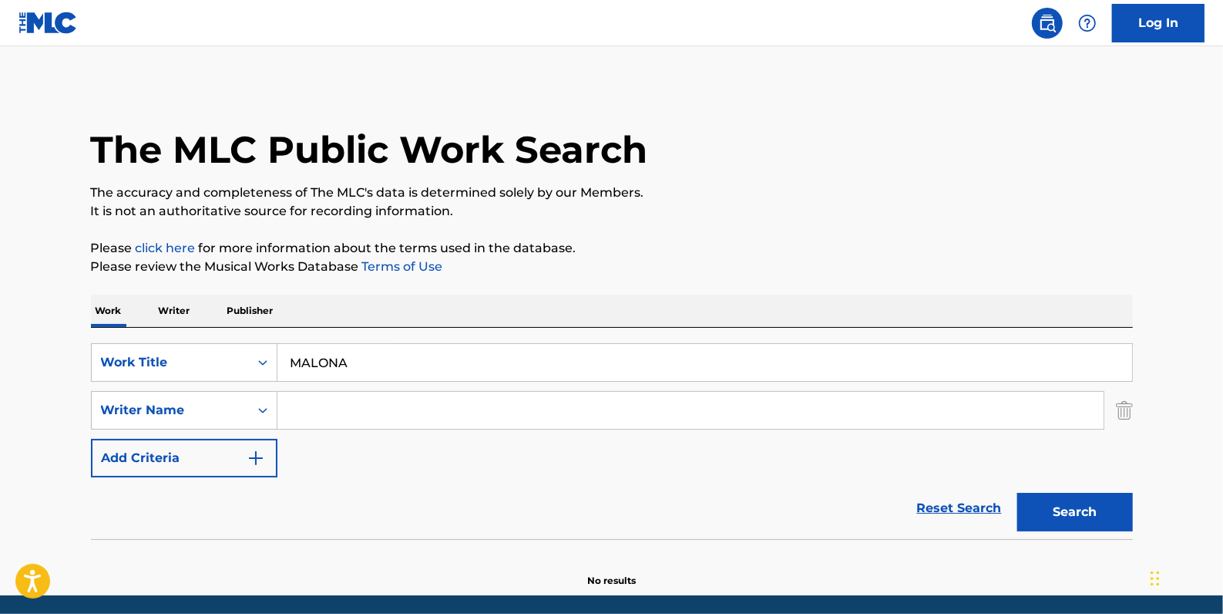
click at [333, 402] on input "Search Form" at bounding box center [691, 410] width 826 height 37
paste input "[PERSON_NAME] [PERSON_NAME]"
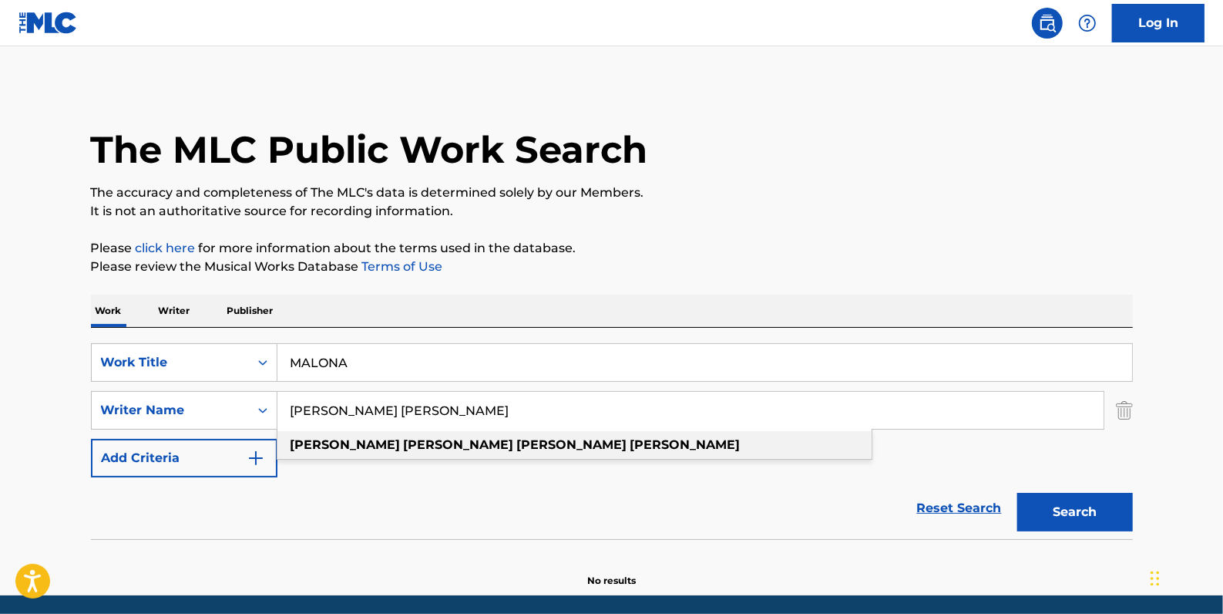
click at [580, 446] on div "[PERSON_NAME] [PERSON_NAME]" at bounding box center [575, 445] width 594 height 28
type input "[PERSON_NAME] [PERSON_NAME]"
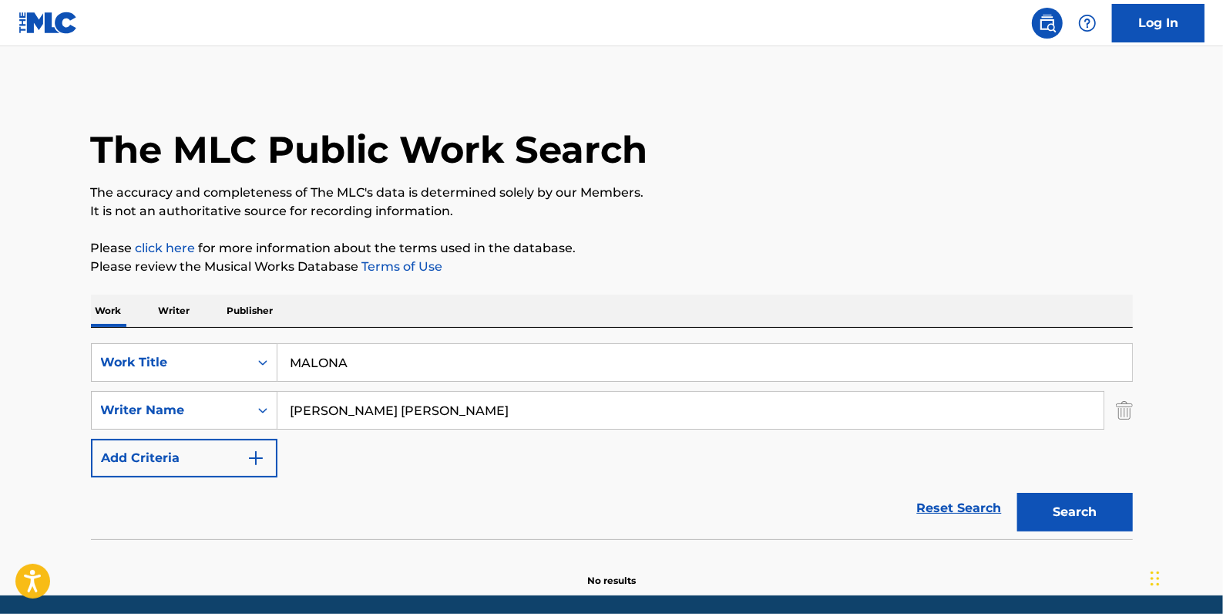
click at [1075, 506] on button "Search" at bounding box center [1076, 512] width 116 height 39
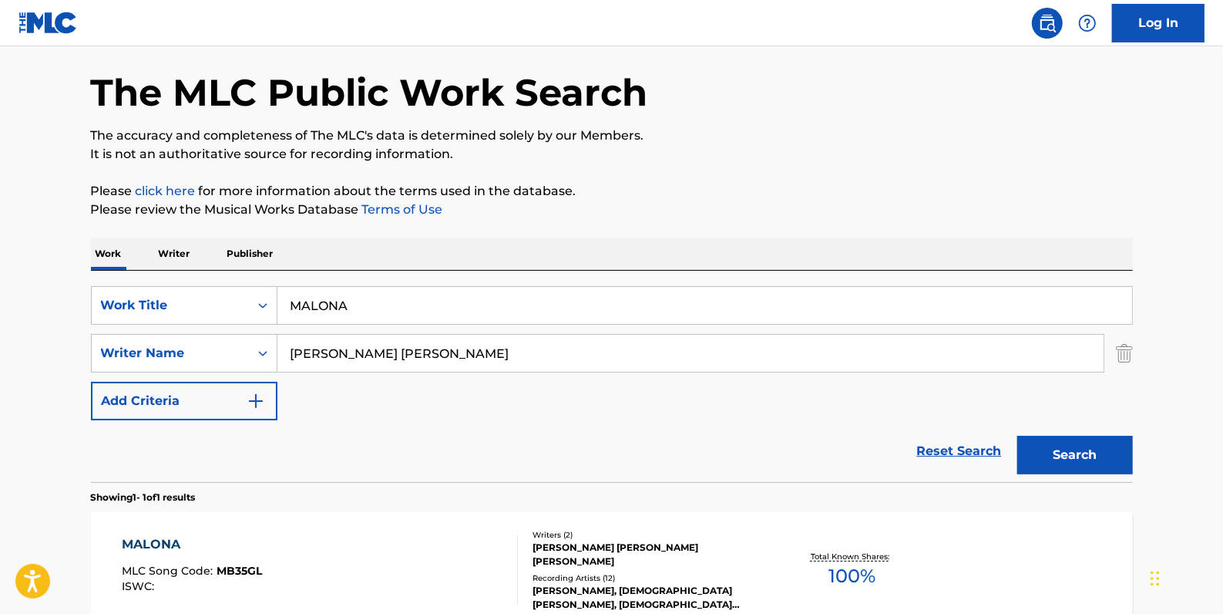
scroll to position [210, 0]
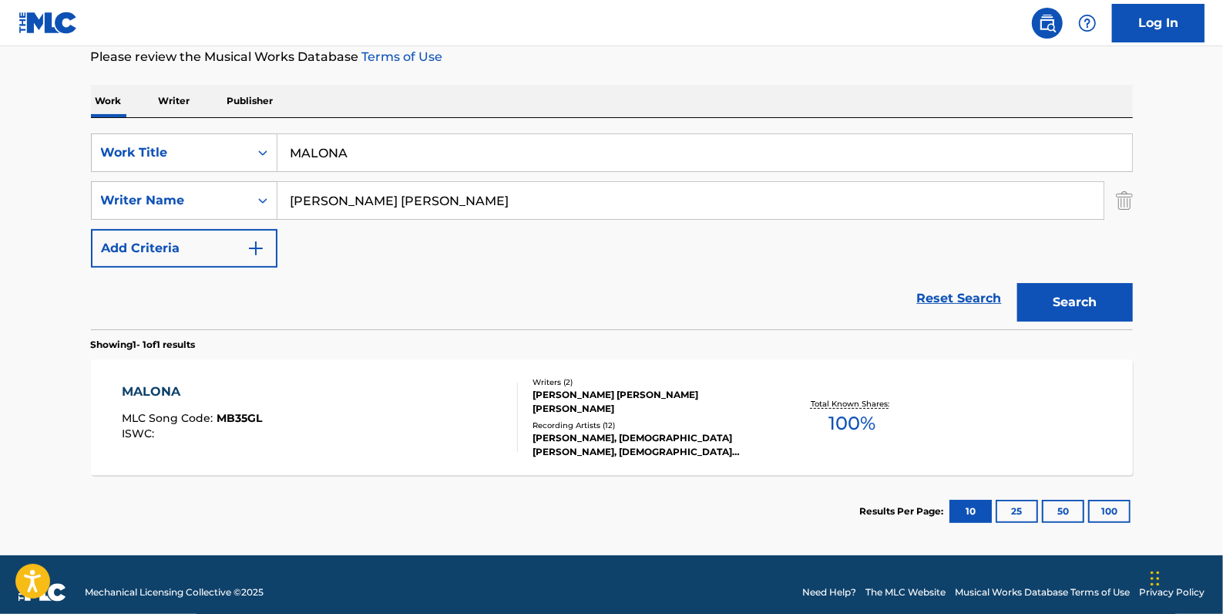
click at [971, 293] on link "Reset Search" at bounding box center [960, 298] width 100 height 34
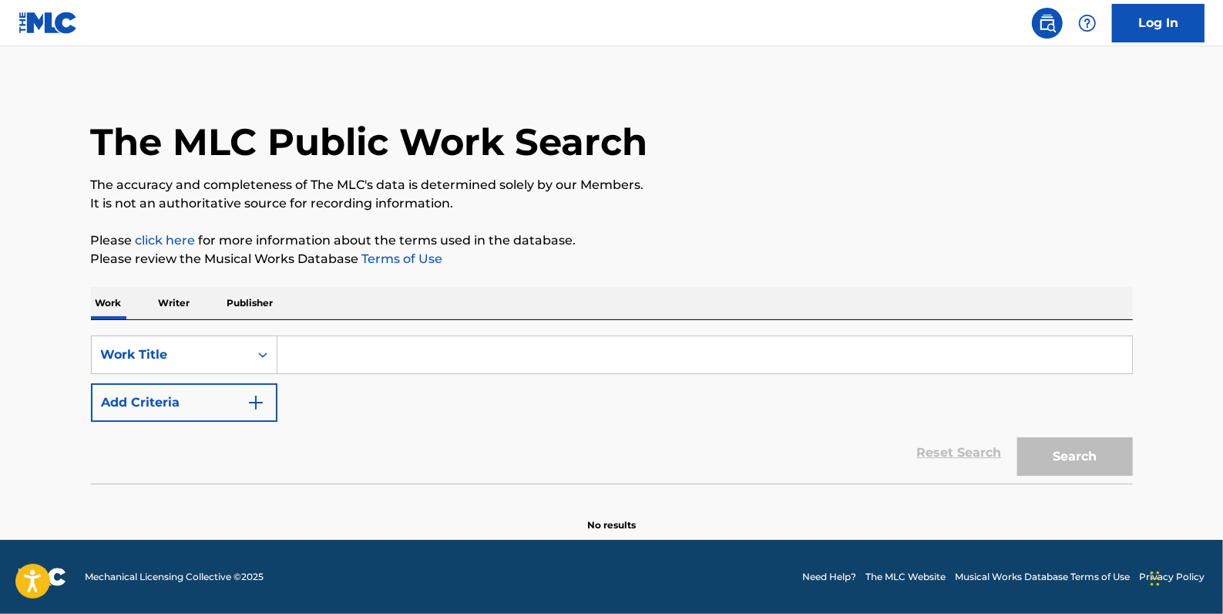
scroll to position [0, 0]
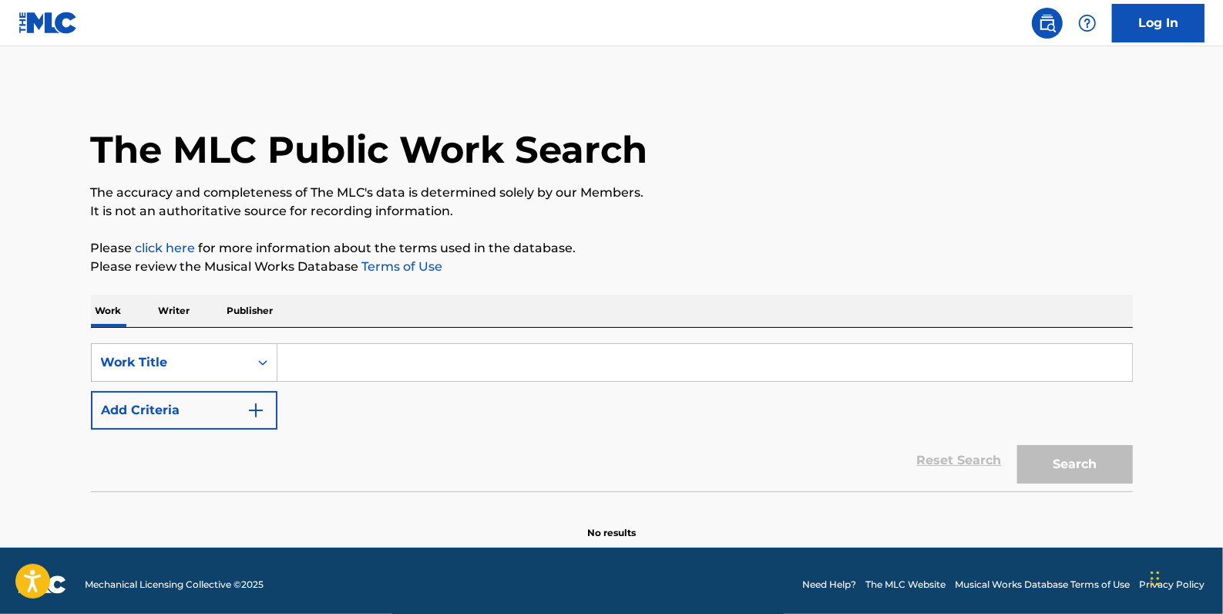
paste input "PONIES I"
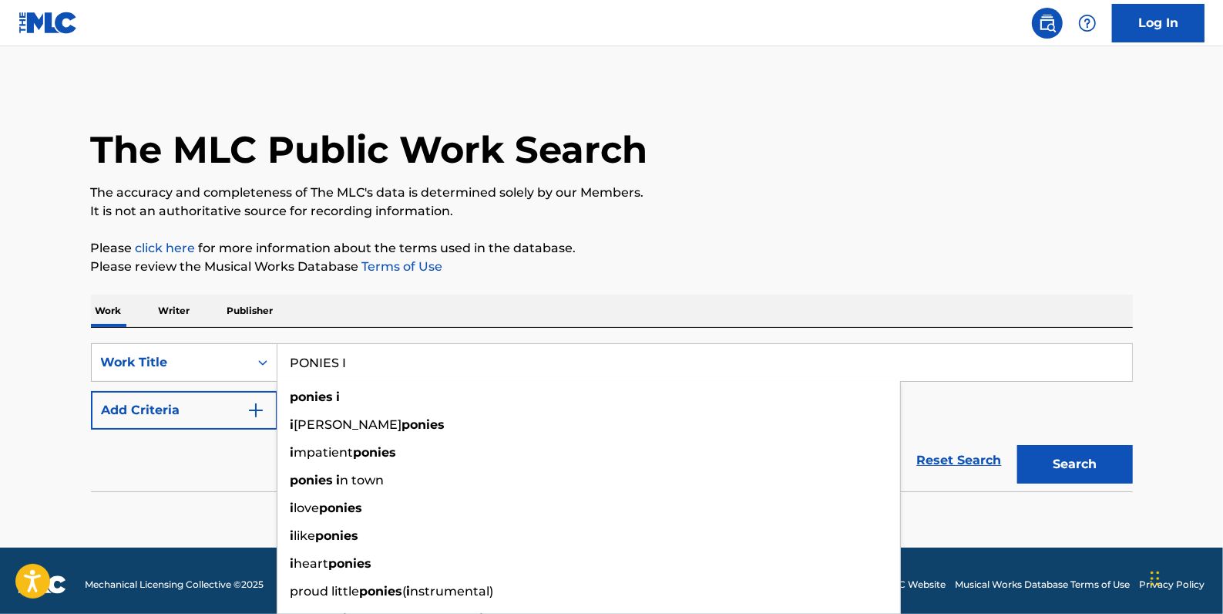
type input "PONIES I"
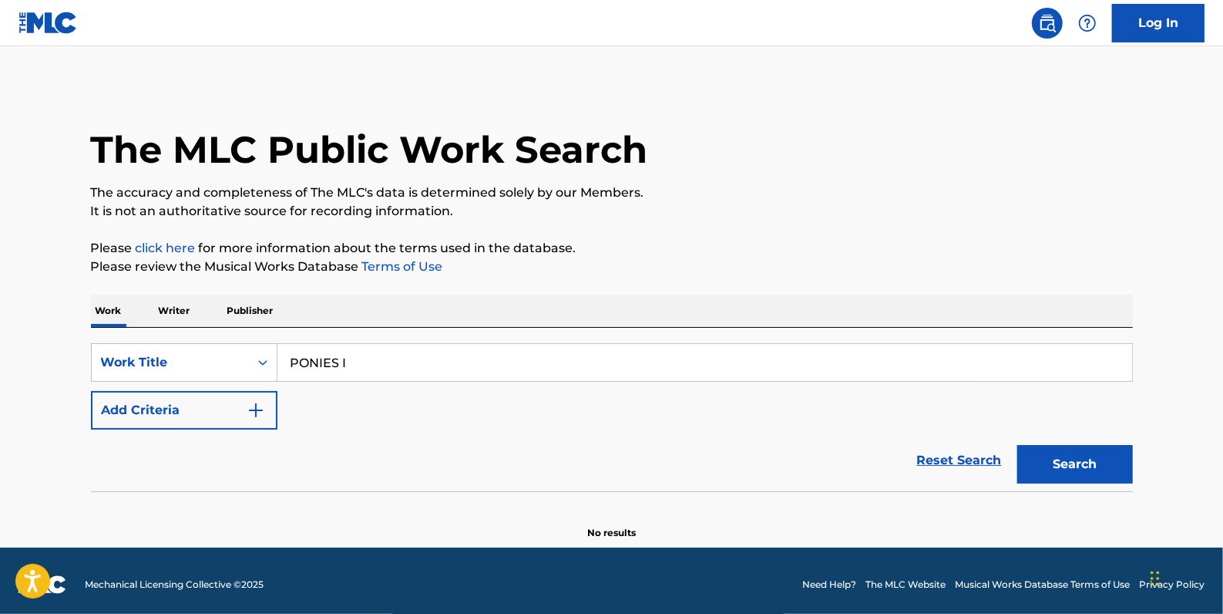
click at [184, 409] on button "Add Criteria" at bounding box center [184, 410] width 187 height 39
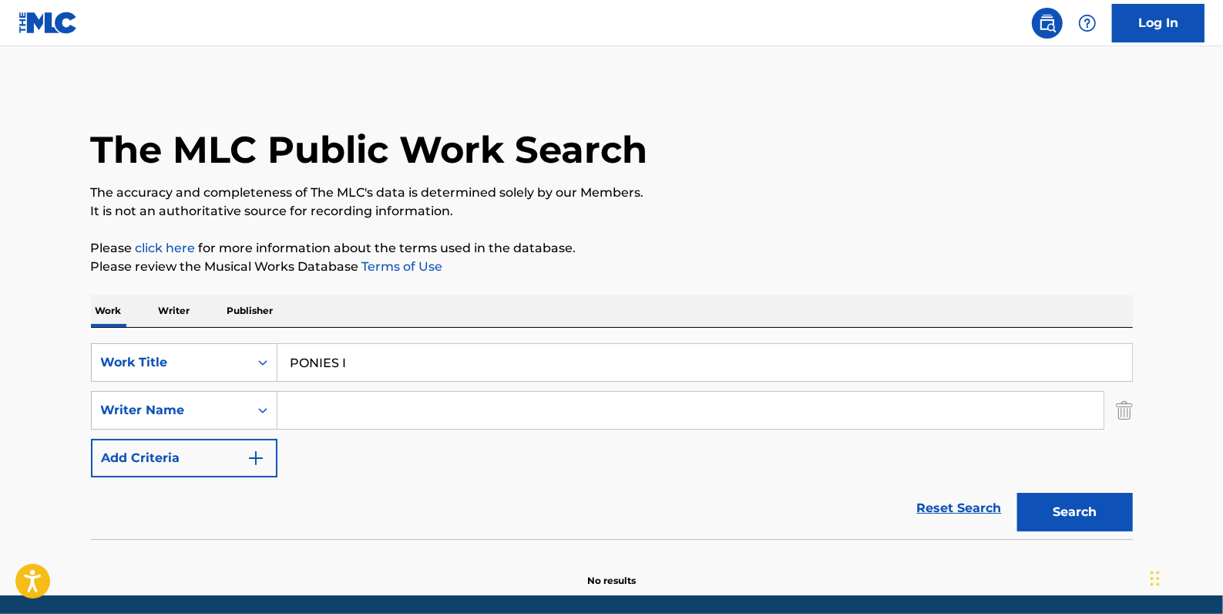
click at [310, 404] on input "Search Form" at bounding box center [691, 410] width 826 height 37
paste input "[PERSON_NAME]"
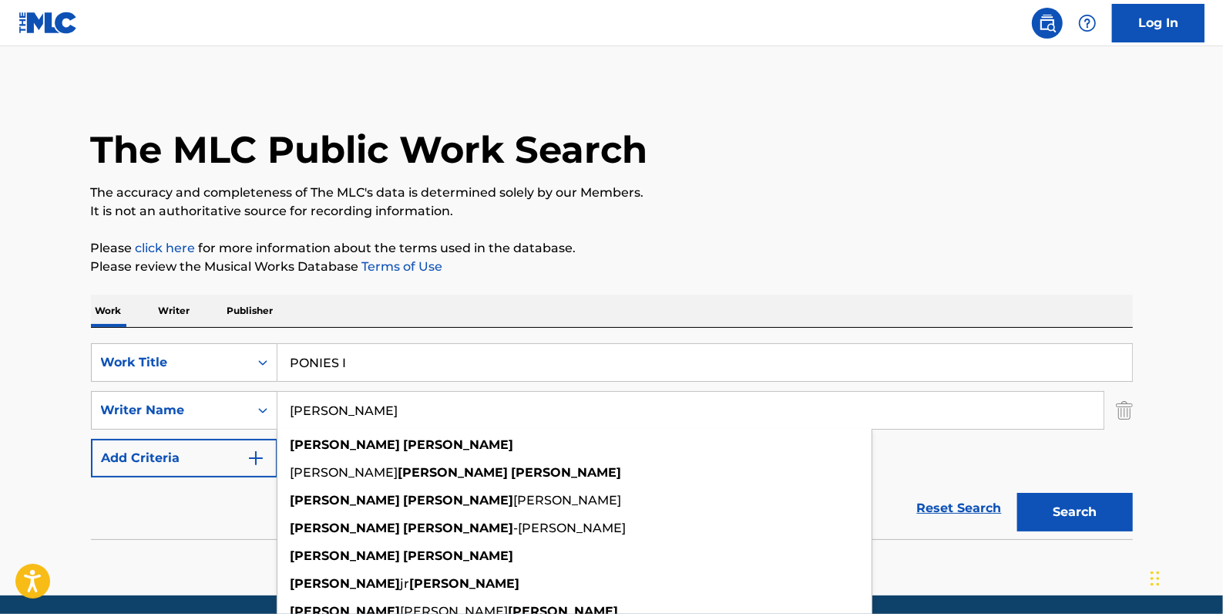
type input "[PERSON_NAME]"
click at [1073, 499] on button "Search" at bounding box center [1076, 512] width 116 height 39
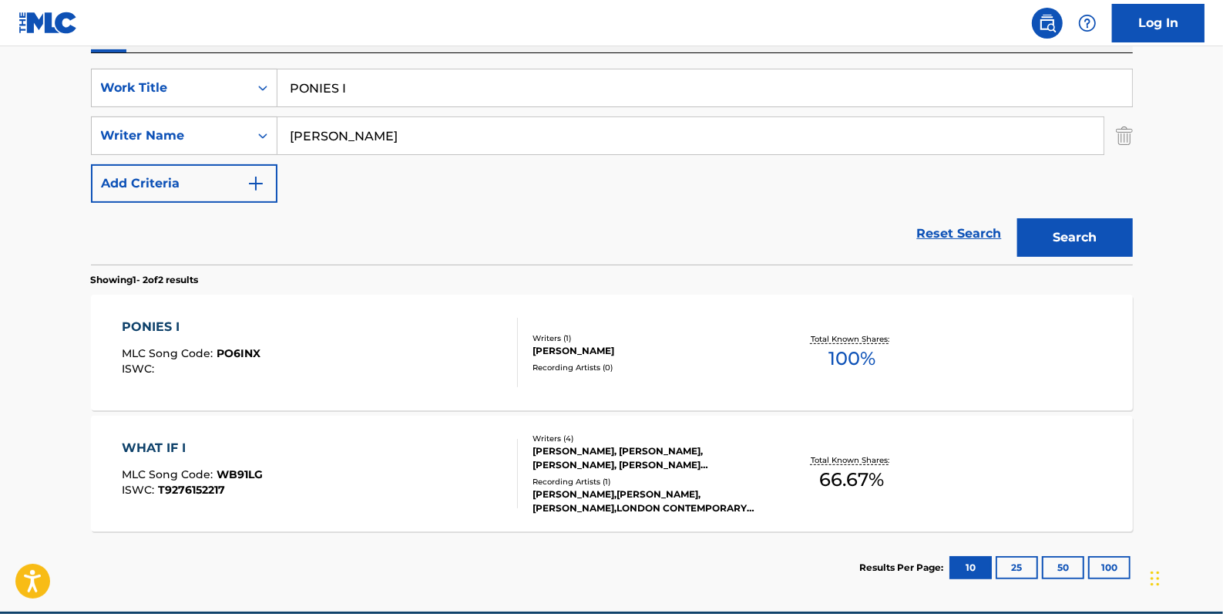
scroll to position [280, 0]
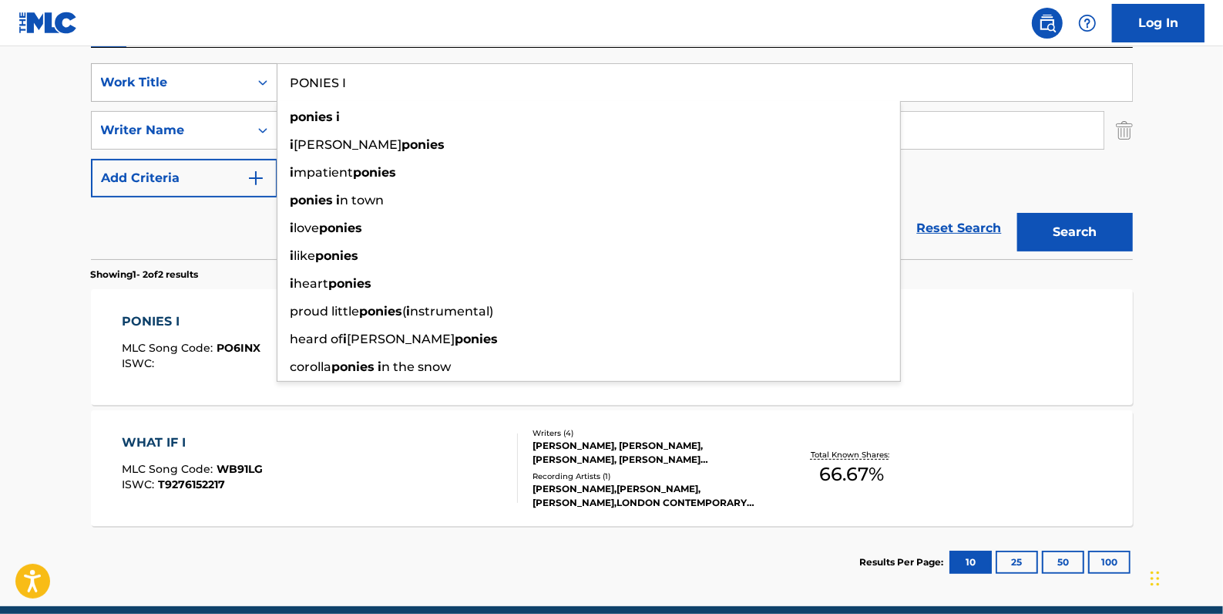
drag, startPoint x: 370, startPoint y: 84, endPoint x: 247, endPoint y: 79, distance: 123.5
click at [247, 79] on div "SearchWithCriteria84c3574c-4150-4b11-91f0-8491e5fcbdc7 Work Title PONIES I poni…" at bounding box center [612, 82] width 1042 height 39
